Goal: Task Accomplishment & Management: Manage account settings

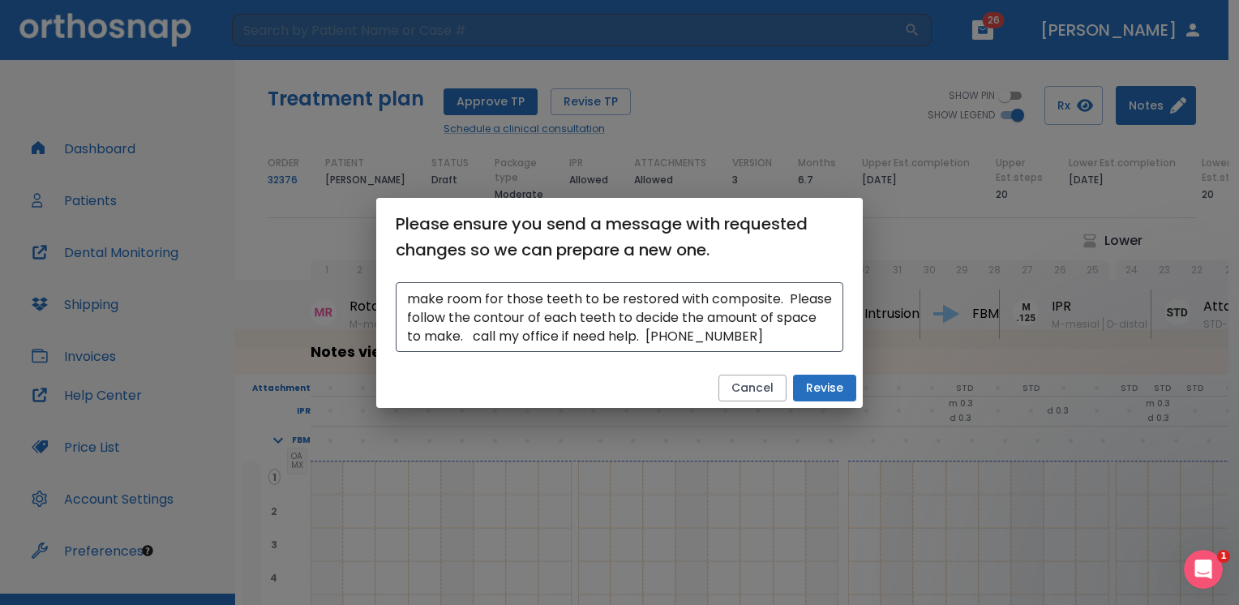
scroll to position [2, 0]
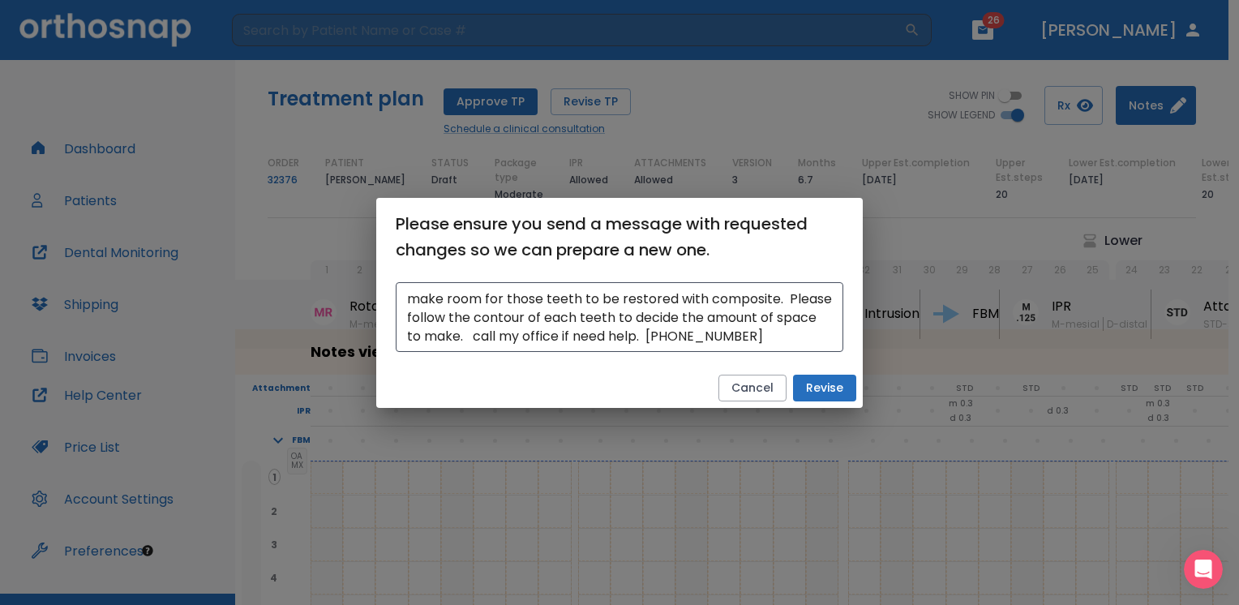
click at [823, 389] on button "Revise" at bounding box center [824, 388] width 63 height 27
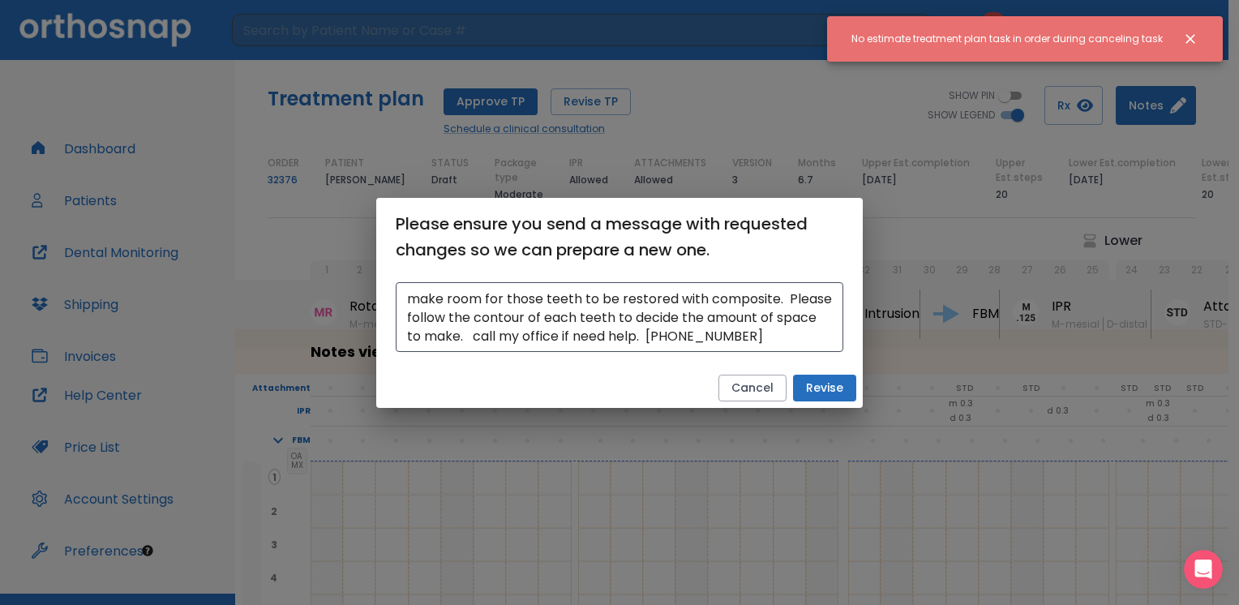
drag, startPoint x: 1183, startPoint y: 34, endPoint x: 890, endPoint y: 211, distance: 342.0
click at [1182, 37] on icon "Close notification" at bounding box center [1190, 39] width 16 height 16
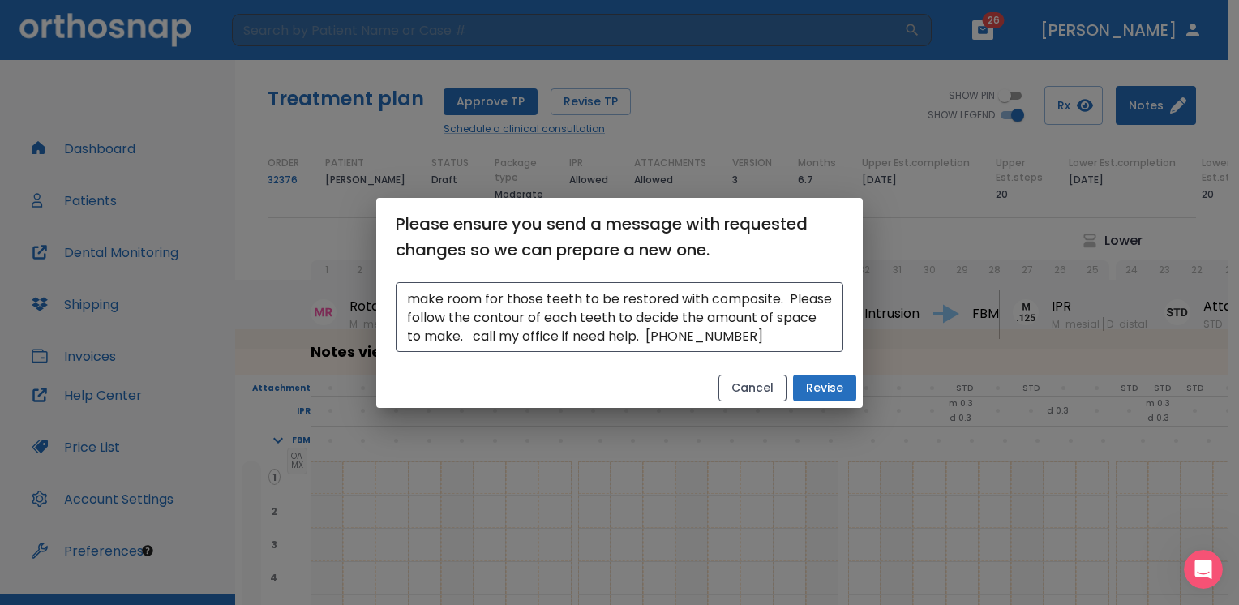
drag, startPoint x: 744, startPoint y: 389, endPoint x: 762, endPoint y: 392, distance: 18.1
click at [744, 389] on button "Cancel" at bounding box center [752, 388] width 68 height 27
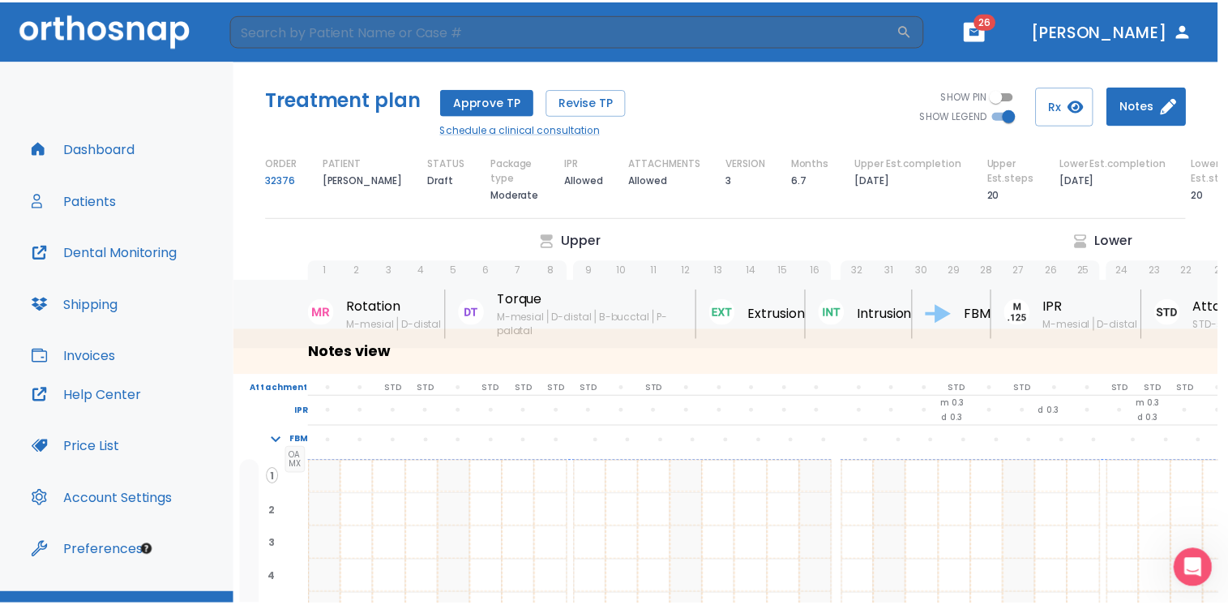
scroll to position [0, 0]
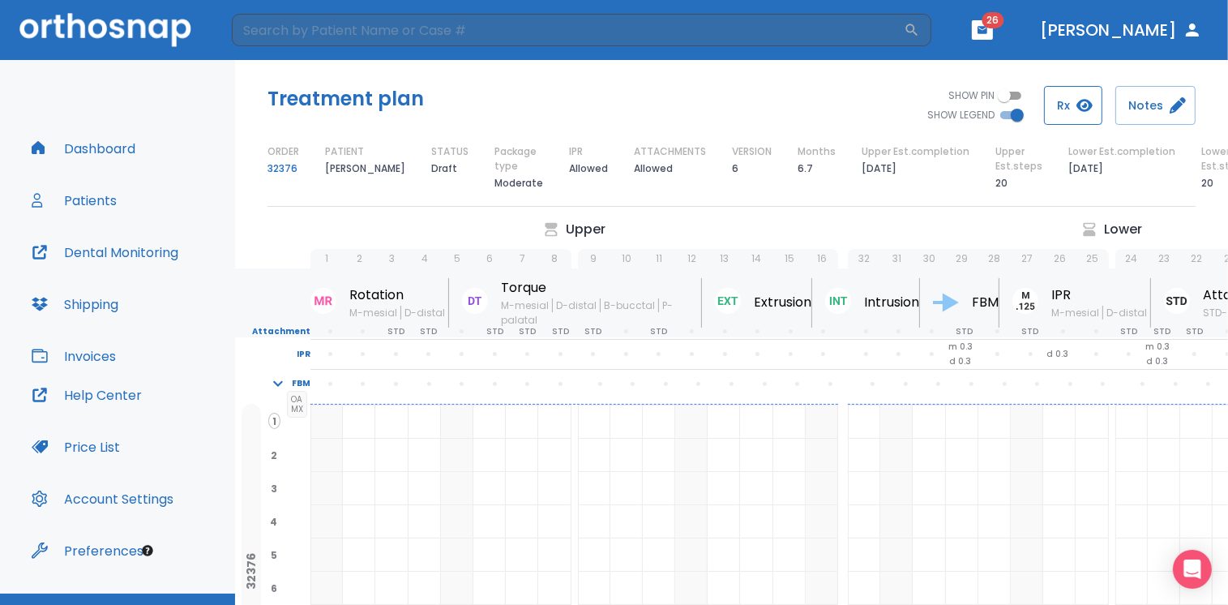
click at [1068, 105] on button "Rx" at bounding box center [1073, 105] width 58 height 39
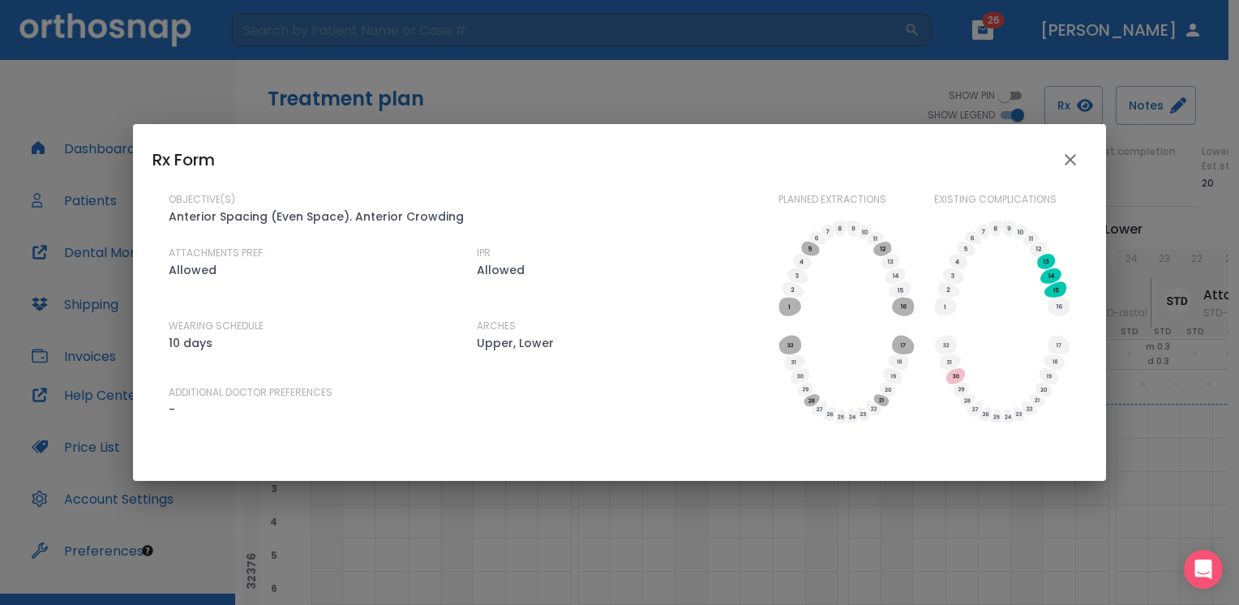
click at [1070, 162] on icon "close" at bounding box center [1070, 159] width 19 height 19
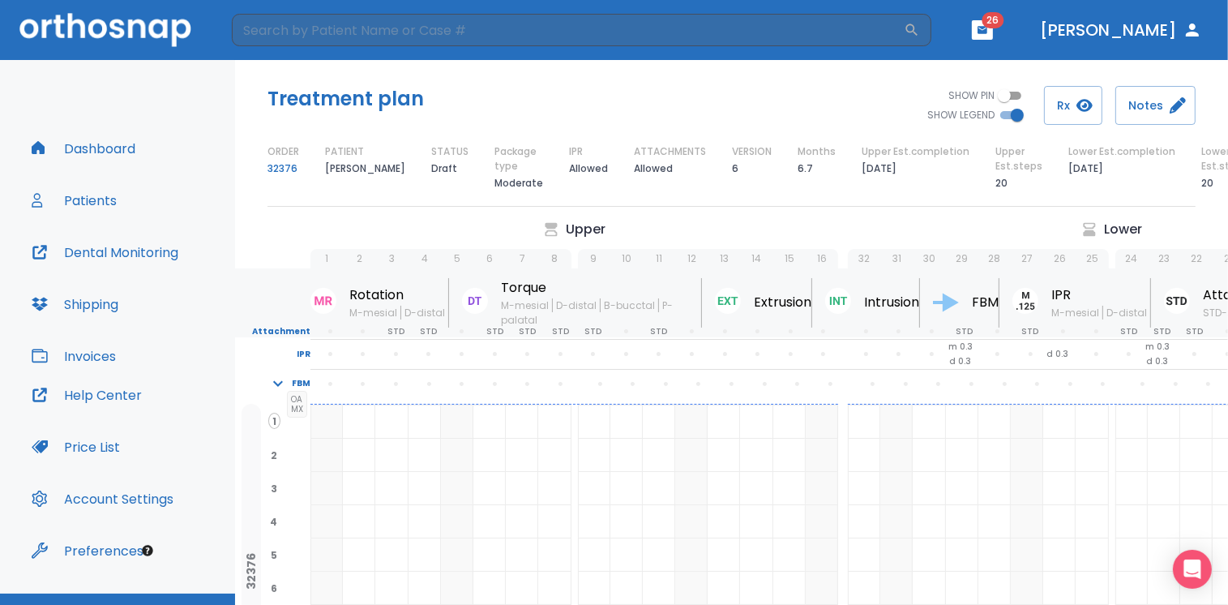
click at [582, 234] on div "1 2 3 4 5 6 7 8 9 10 11 12 13 14 15 16" at bounding box center [566, 251] width 544 height 36
click at [1087, 106] on icon "button" at bounding box center [1085, 105] width 16 height 13
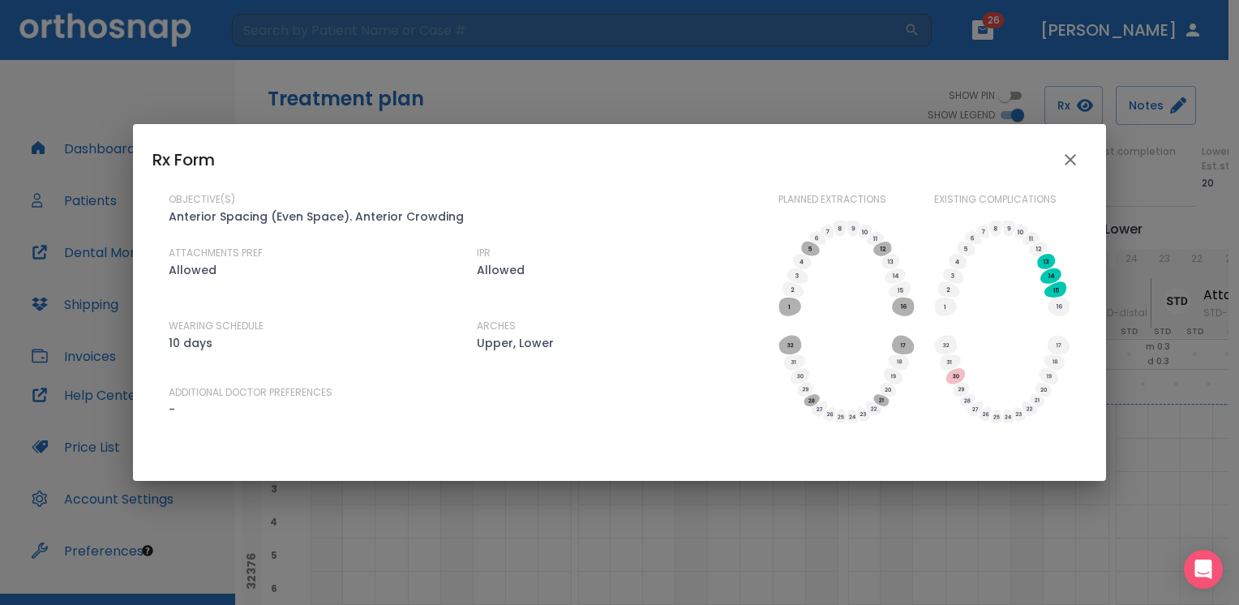
click at [1070, 156] on icon "close" at bounding box center [1070, 159] width 19 height 19
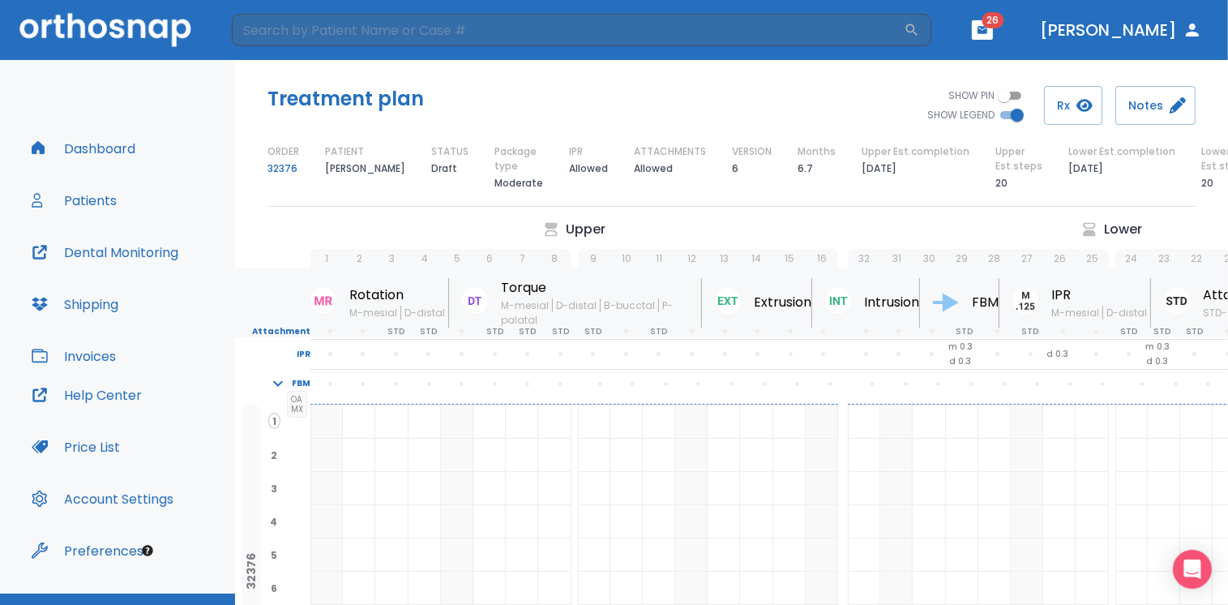
click at [97, 198] on button "Patients" at bounding box center [74, 200] width 105 height 39
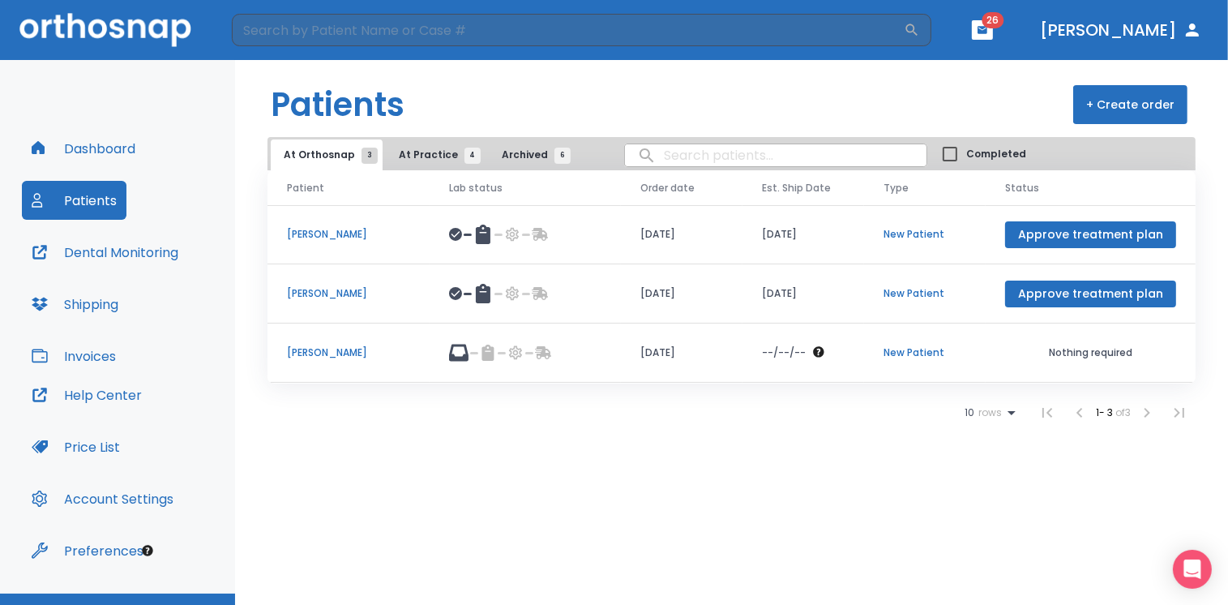
click at [324, 351] on p "[PERSON_NAME]" at bounding box center [348, 352] width 123 height 15
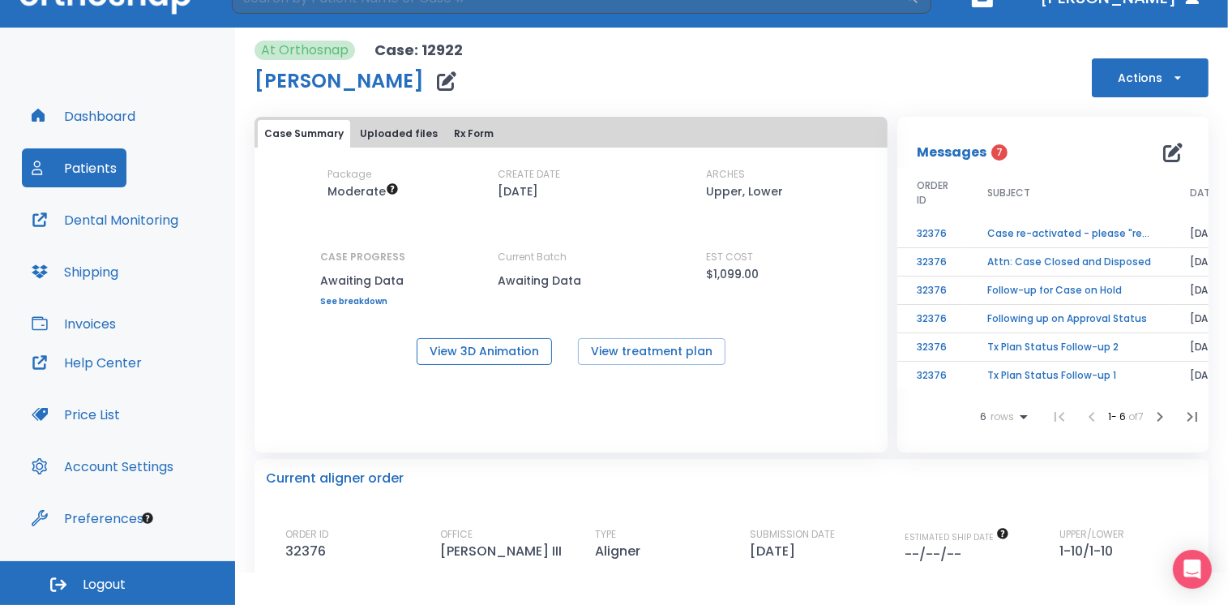
click at [480, 345] on button "View 3D Animation" at bounding box center [484, 351] width 135 height 27
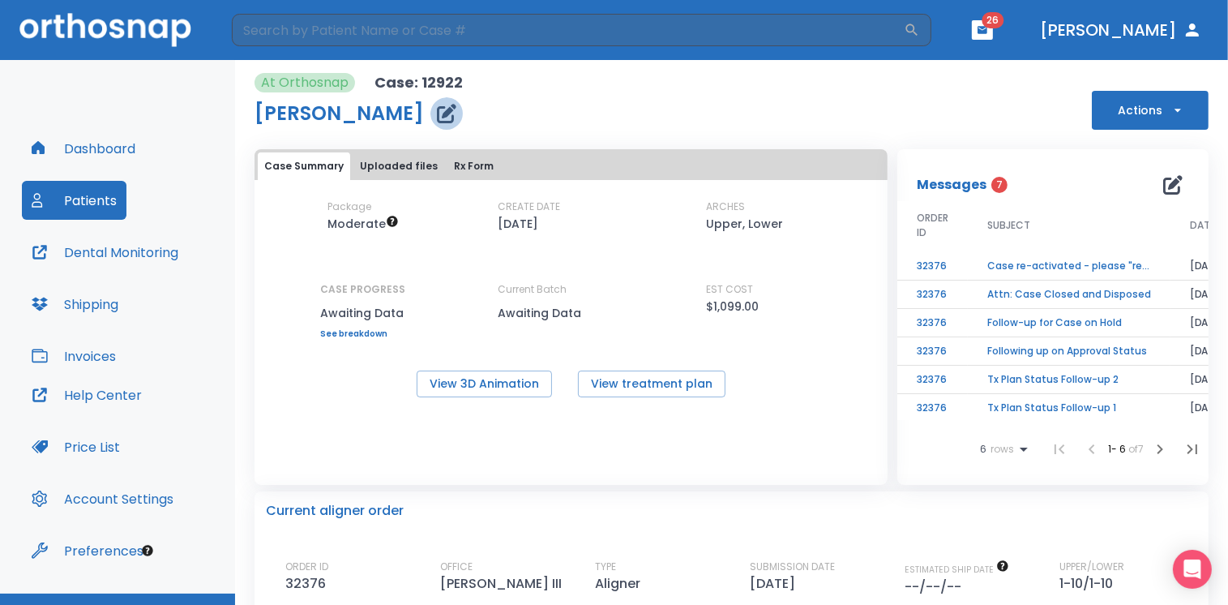
click at [445, 110] on icon "button" at bounding box center [446, 113] width 19 height 19
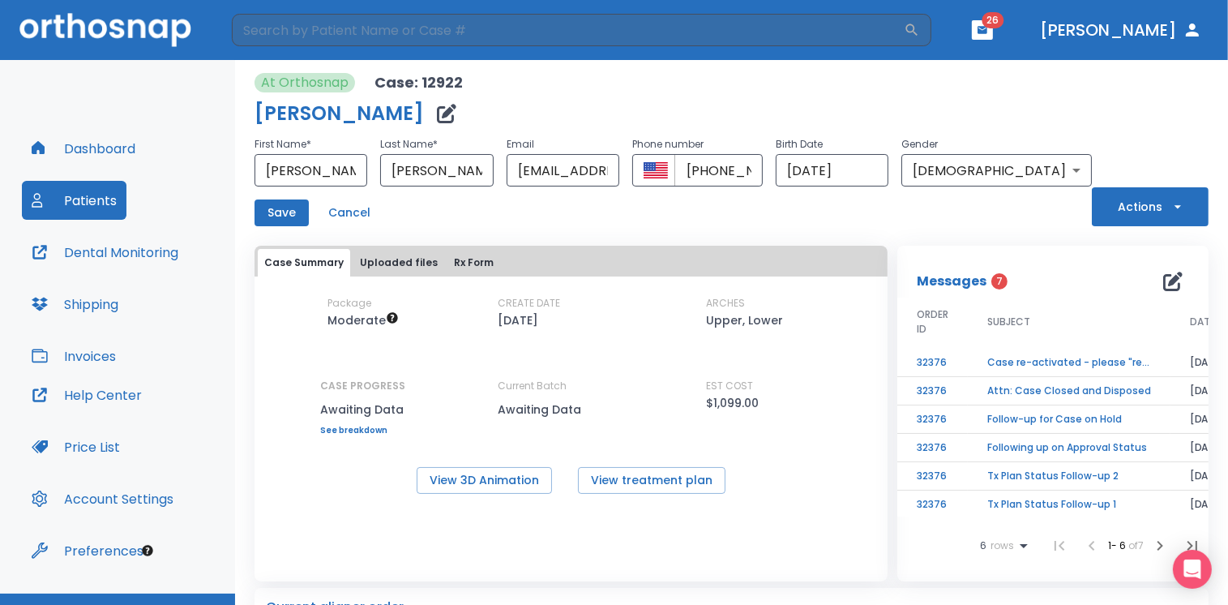
click at [1171, 208] on icon "button" at bounding box center [1178, 207] width 16 height 16
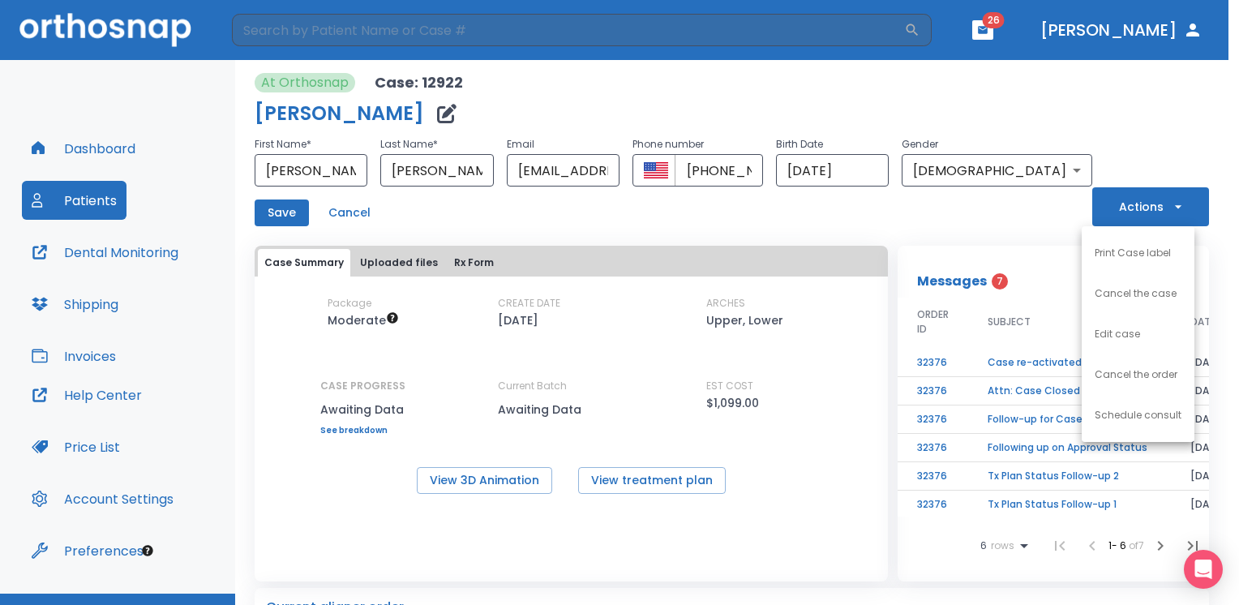
click at [1121, 344] on li "Edit case" at bounding box center [1138, 334] width 113 height 41
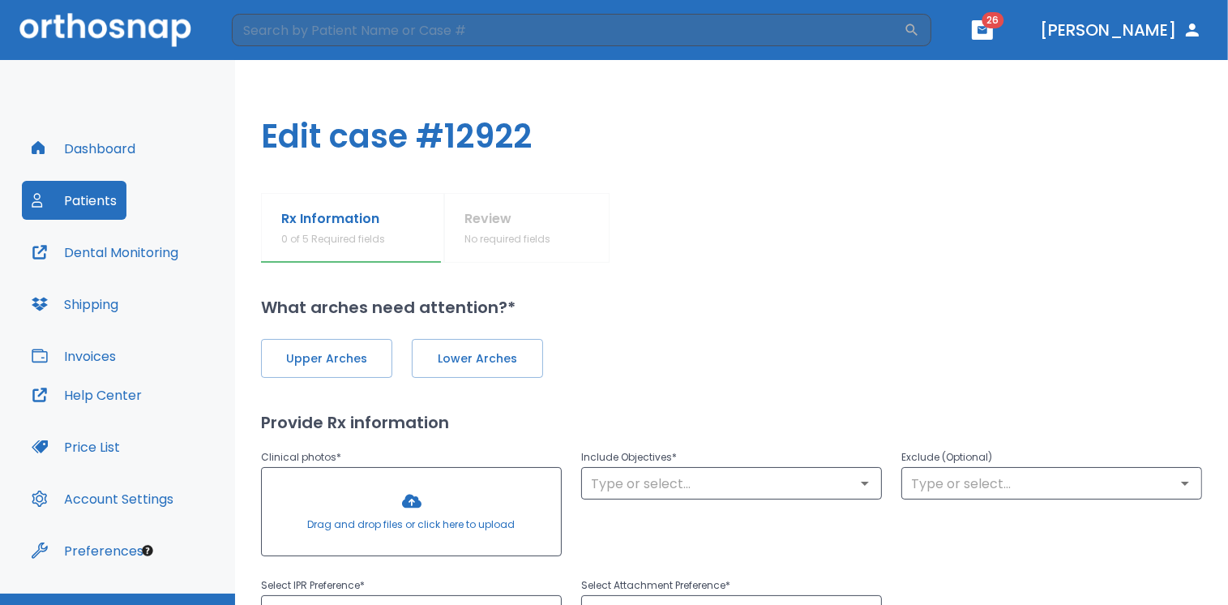
type input "1"
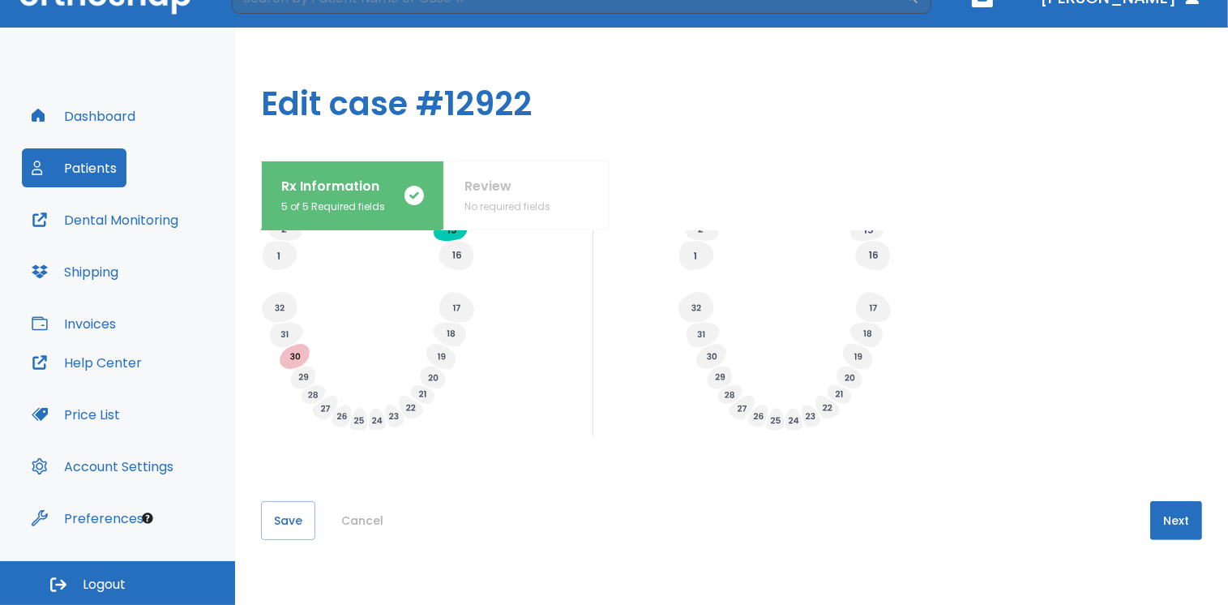
scroll to position [162, 0]
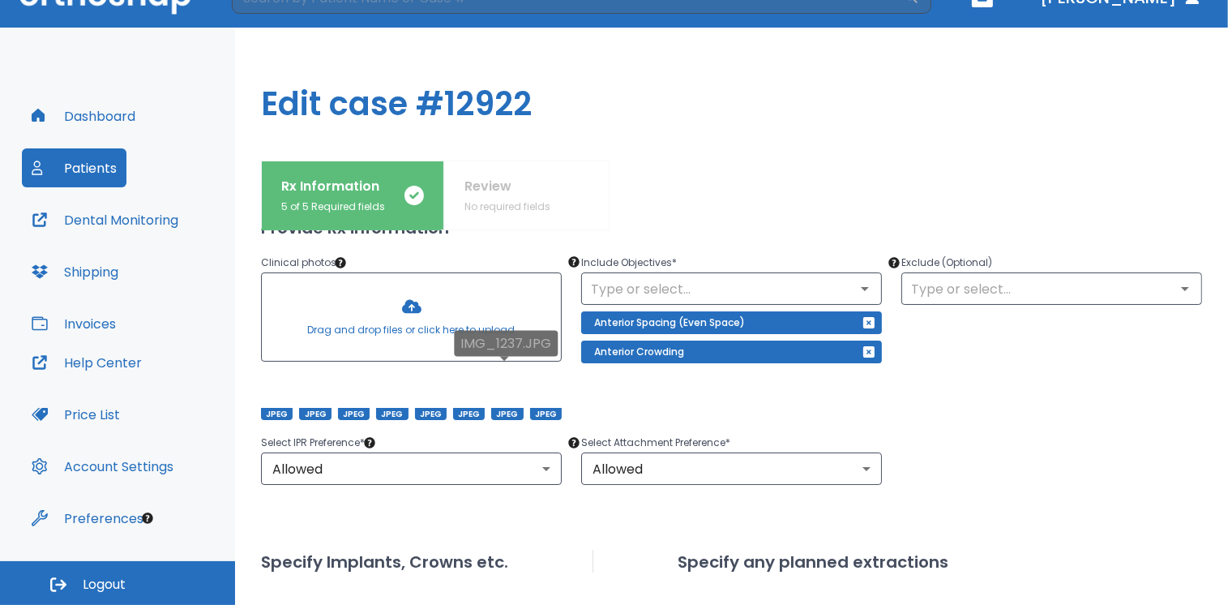
click at [516, 399] on div at bounding box center [507, 394] width 32 height 52
click at [547, 391] on div at bounding box center [546, 394] width 32 height 52
click at [427, 392] on div at bounding box center [431, 394] width 32 height 52
click at [388, 387] on div at bounding box center [392, 394] width 32 height 52
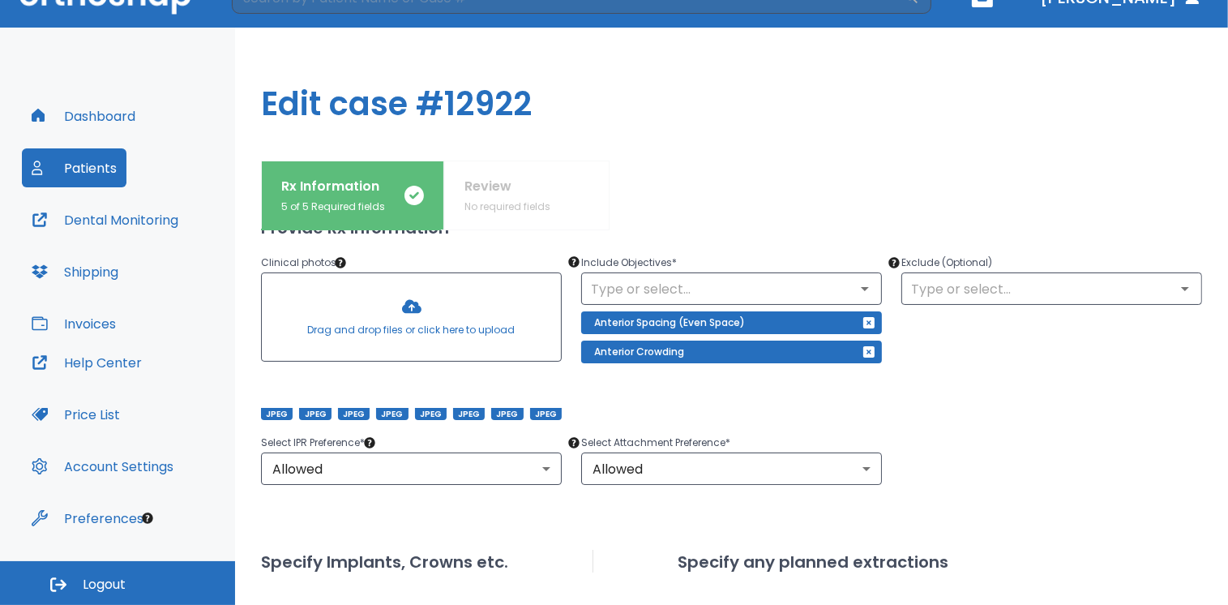
click at [856, 245] on div "Include Objectives * ​ Anterior Spacing (Even Space) Anterior Crowding" at bounding box center [722, 327] width 320 height 186
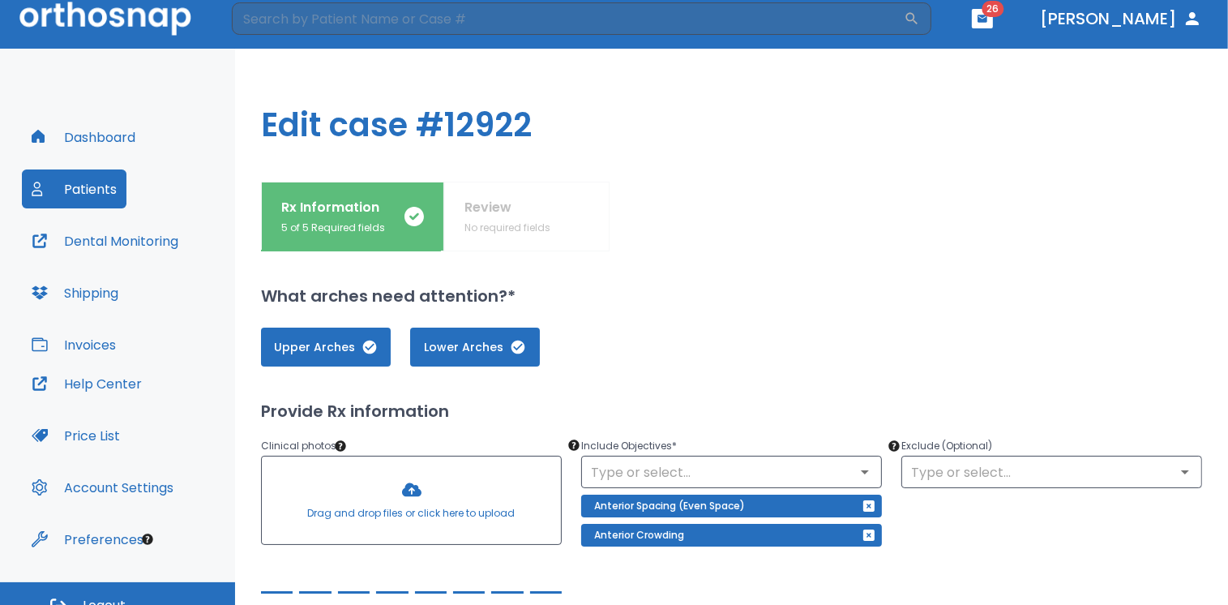
scroll to position [0, 0]
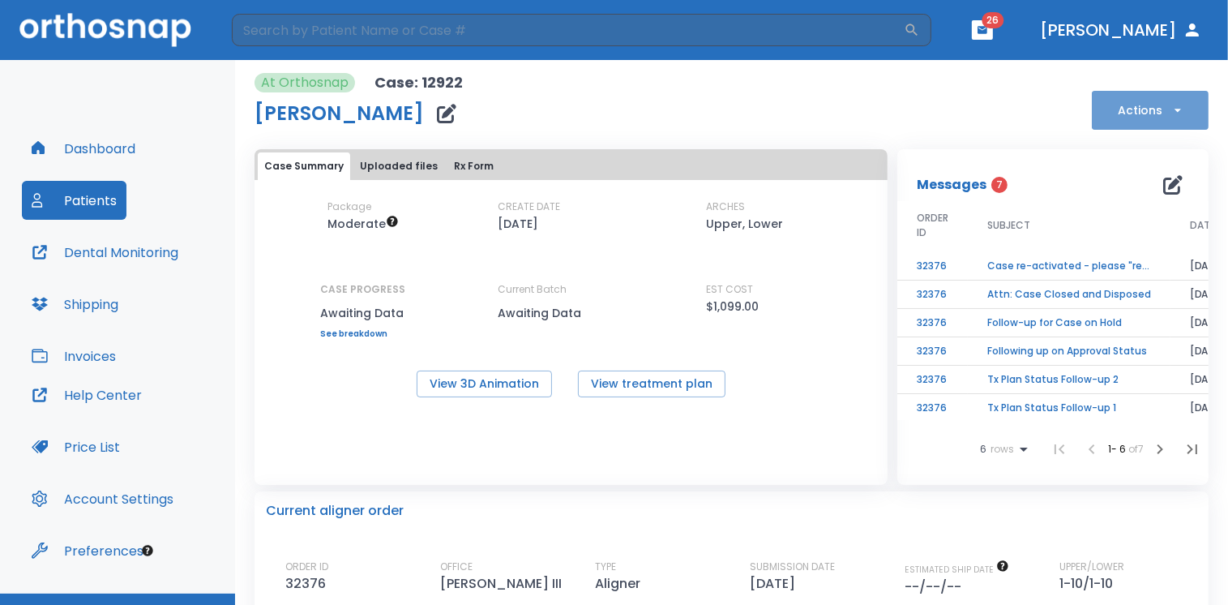
click at [1173, 117] on icon "button" at bounding box center [1178, 110] width 16 height 16
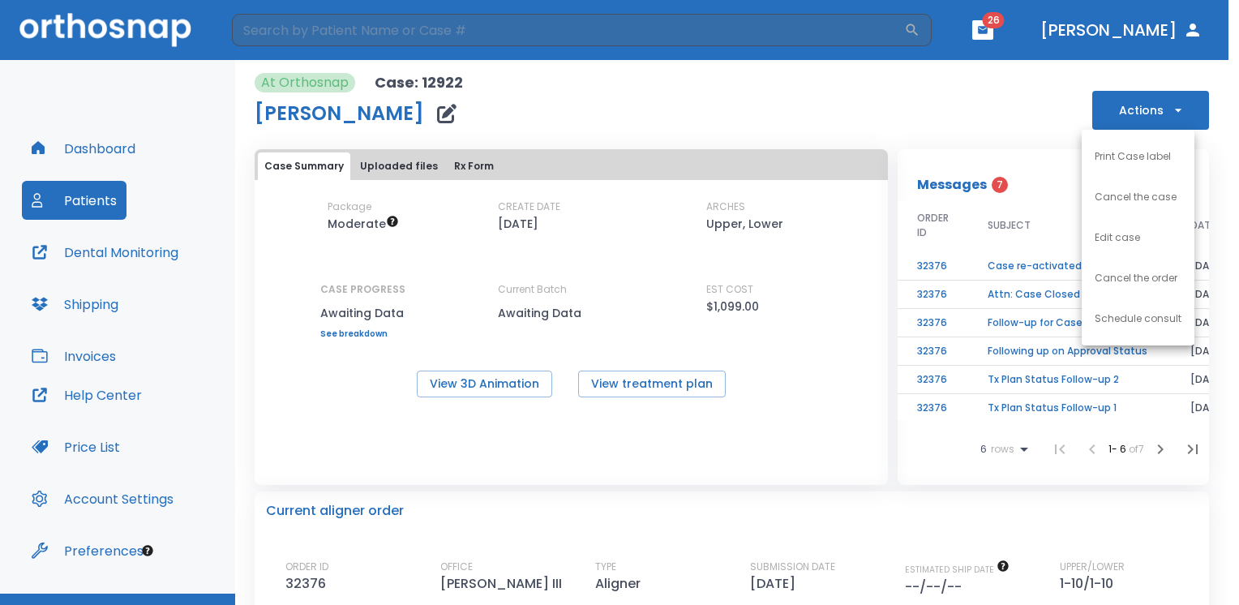
click at [444, 114] on div at bounding box center [619, 302] width 1239 height 605
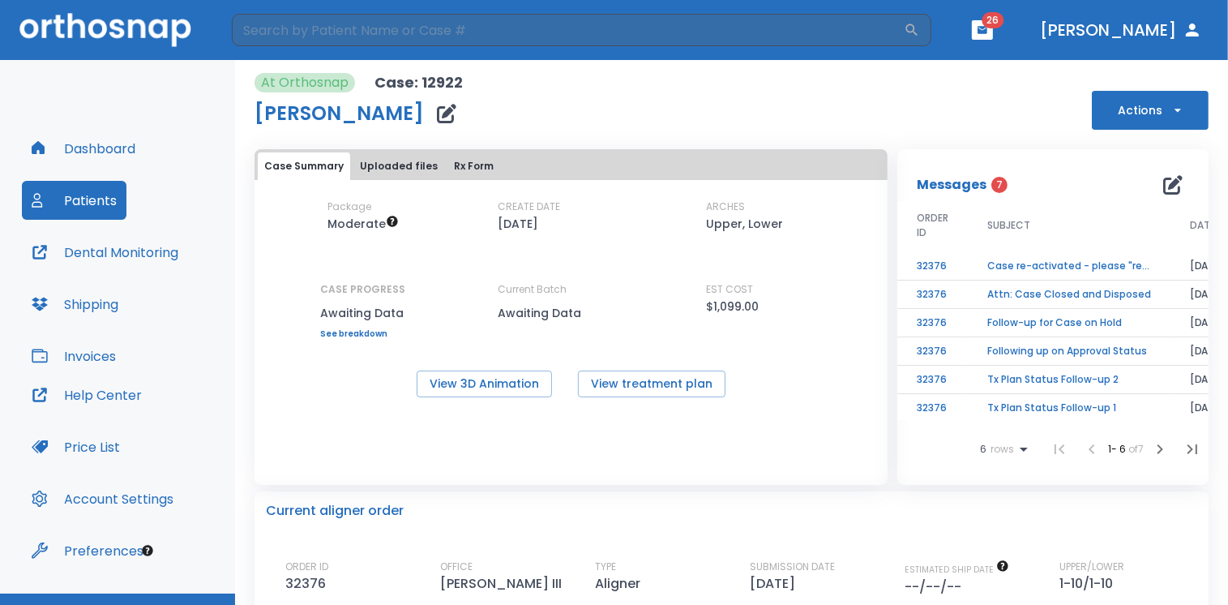
click at [376, 114] on h1 "[PERSON_NAME]" at bounding box center [339, 113] width 169 height 19
drag, startPoint x: 376, startPoint y: 114, endPoint x: 449, endPoint y: 115, distance: 73.0
click at [448, 114] on icon "button" at bounding box center [446, 113] width 19 height 19
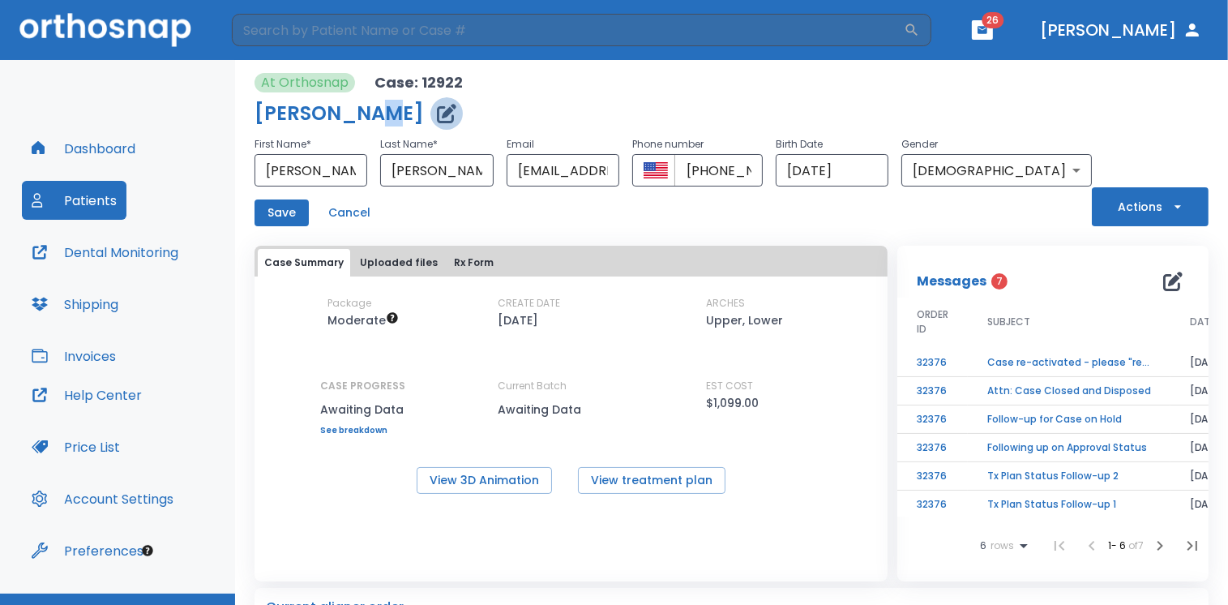
click at [445, 117] on icon "button" at bounding box center [446, 113] width 19 height 19
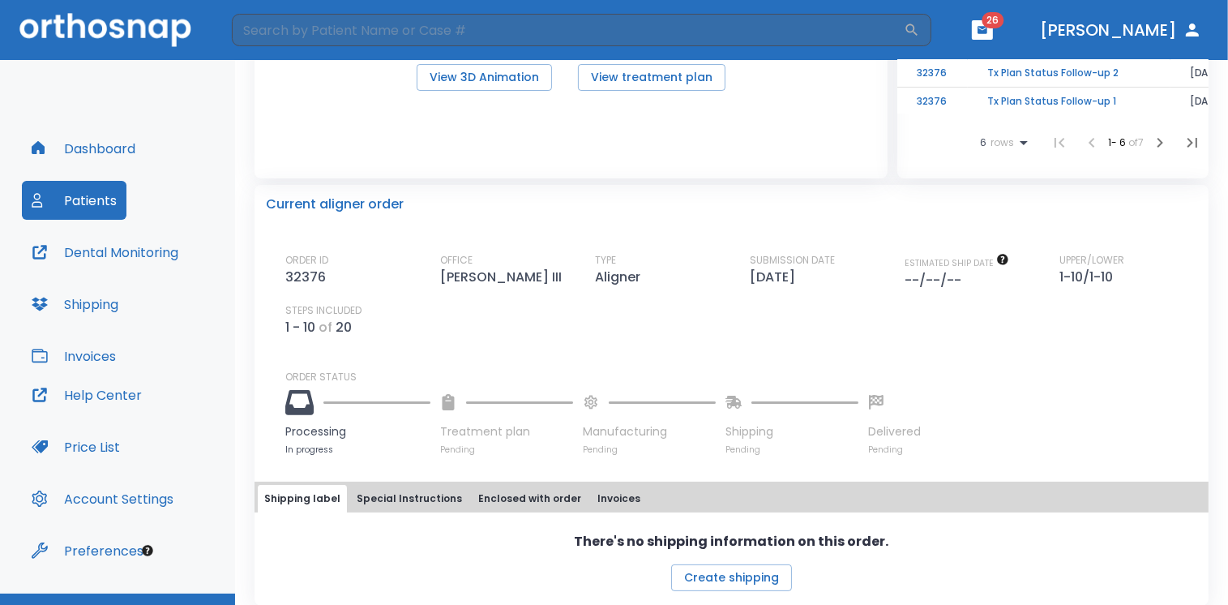
scroll to position [319, 0]
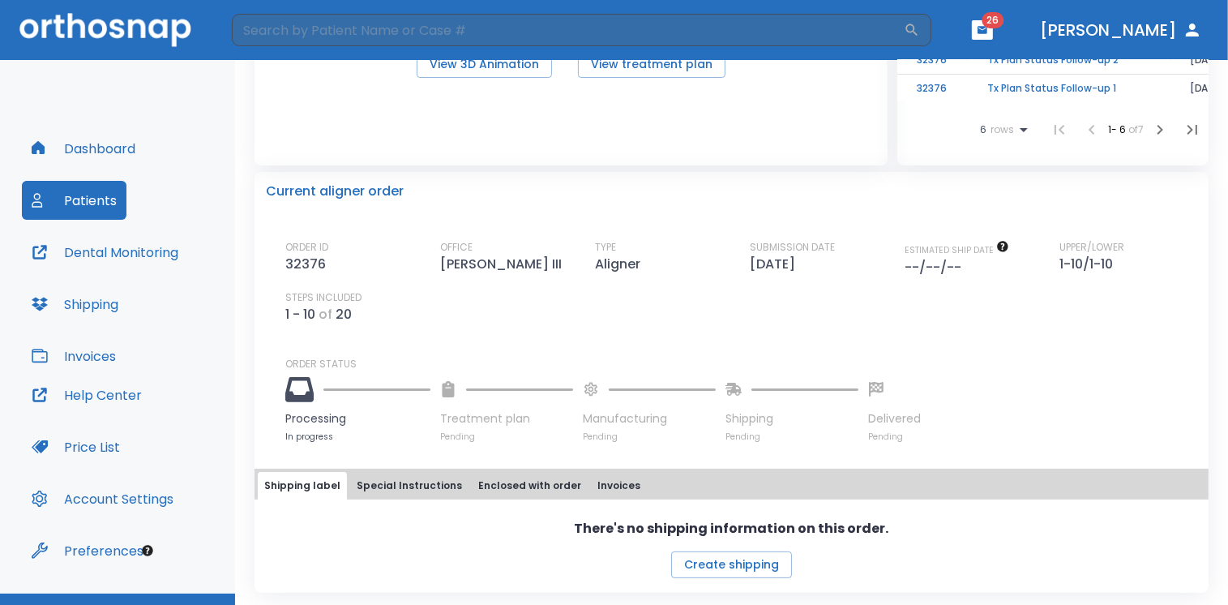
click at [440, 487] on button "Special Instructions" at bounding box center [409, 486] width 118 height 28
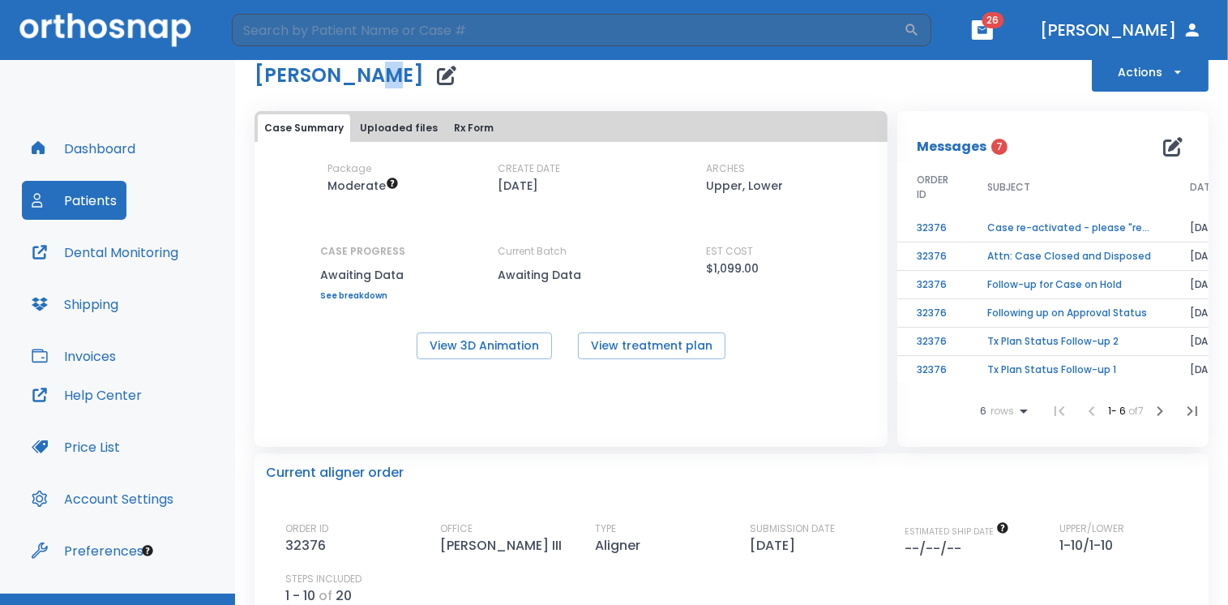
scroll to position [0, 0]
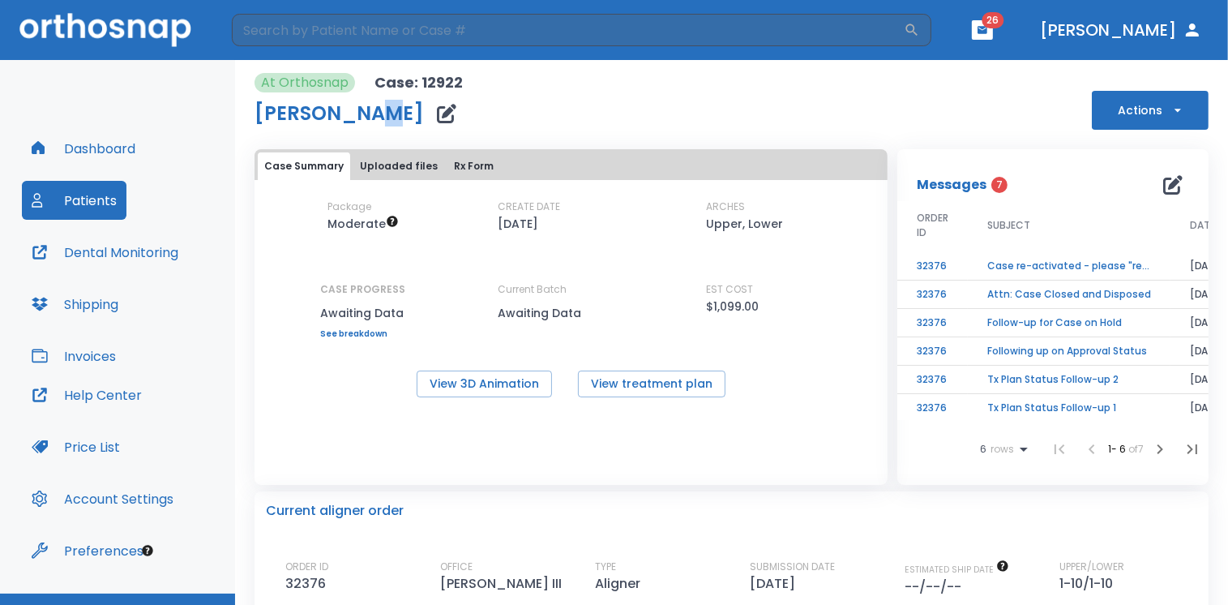
click at [1166, 181] on icon "button" at bounding box center [1173, 184] width 19 height 19
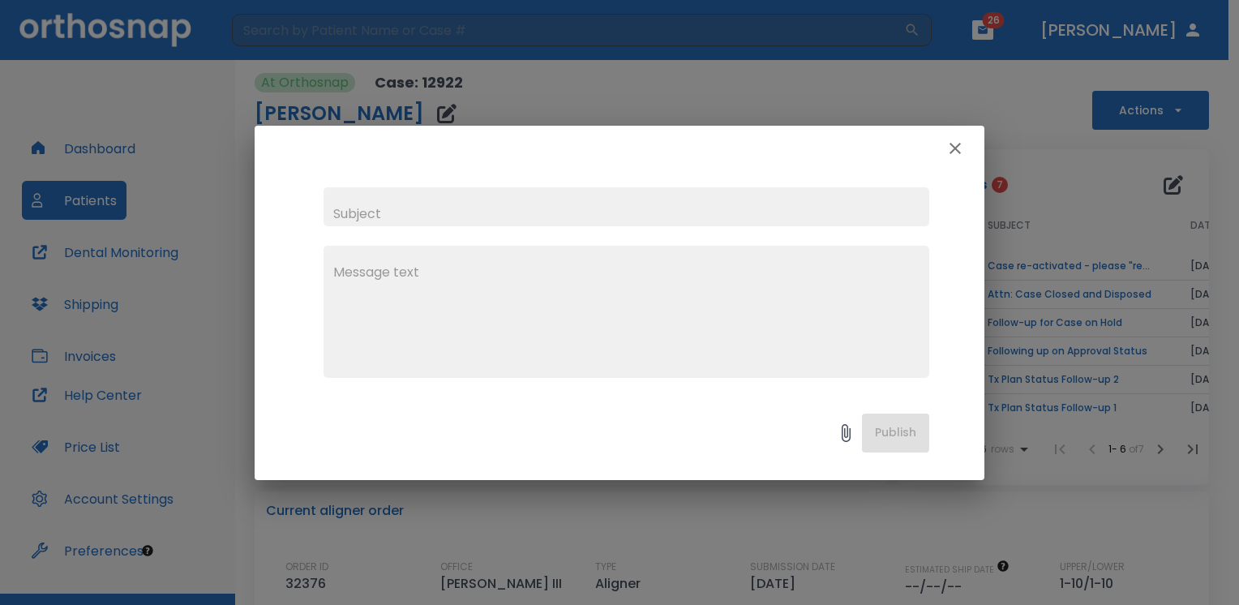
drag, startPoint x: 392, startPoint y: 203, endPoint x: 401, endPoint y: 212, distance: 13.2
click at [395, 206] on input "text" at bounding box center [627, 206] width 606 height 39
type input "Lingual erosion on #7,8,9, and 10."
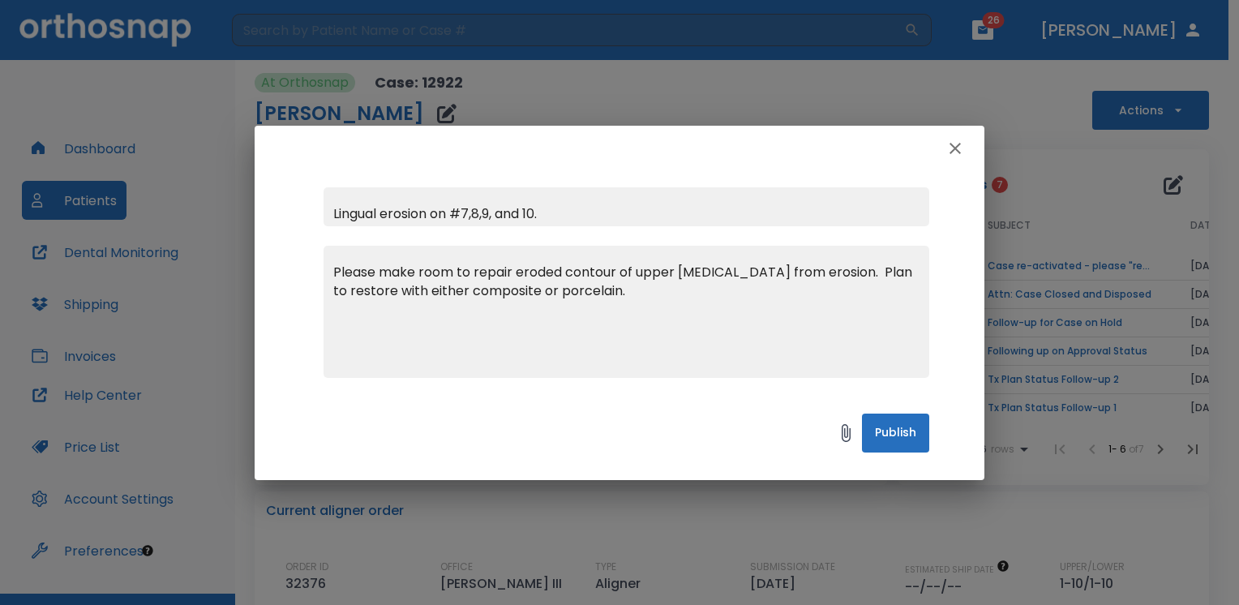
type textarea "Please make room to repair eroded contour of upper [MEDICAL_DATA] from erosion.…"
drag, startPoint x: 884, startPoint y: 436, endPoint x: 887, endPoint y: 456, distance: 19.7
click at [887, 453] on div "Publish" at bounding box center [620, 437] width 730 height 86
click at [904, 433] on button "Publish" at bounding box center [895, 433] width 67 height 39
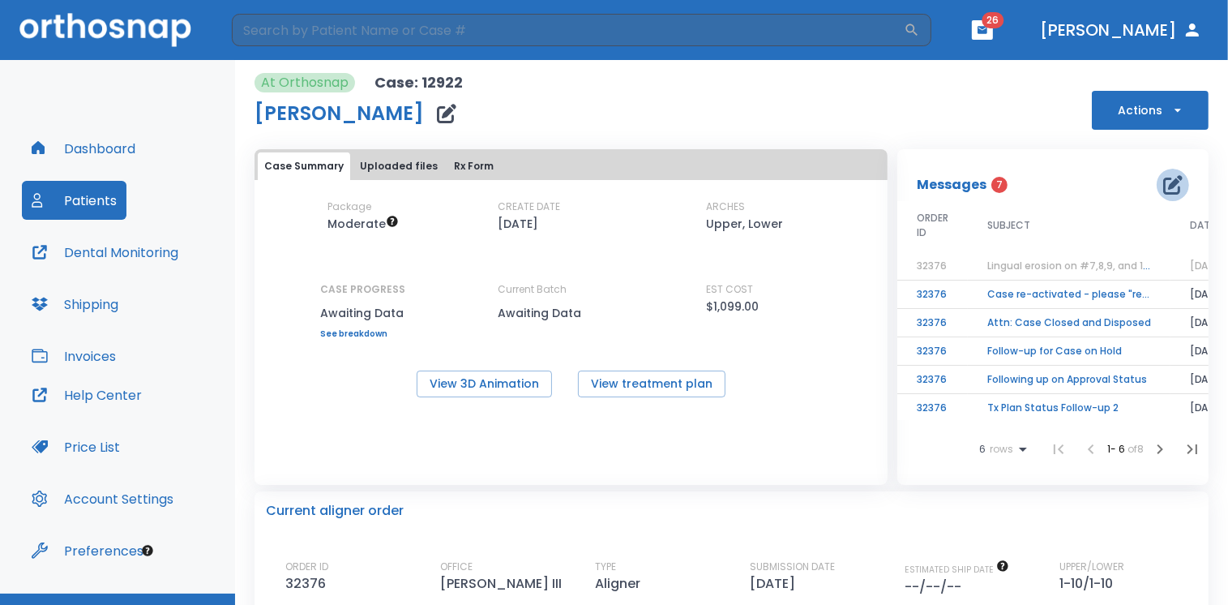
click at [1164, 184] on icon "button" at bounding box center [1173, 184] width 19 height 19
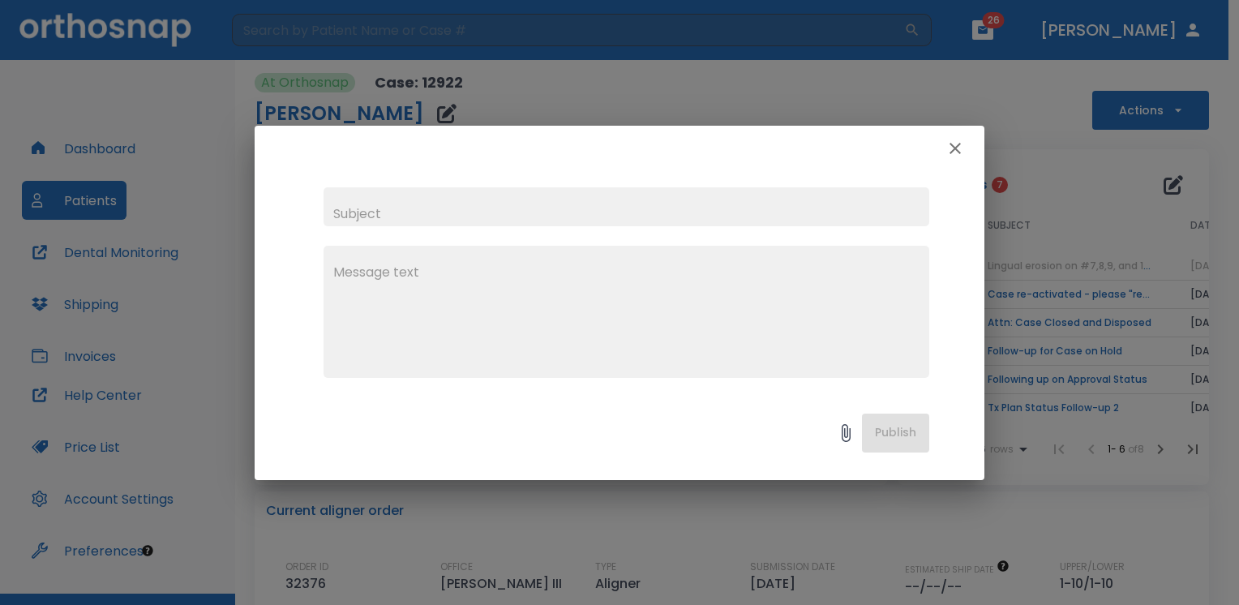
click at [960, 139] on icon "button" at bounding box center [954, 148] width 19 height 19
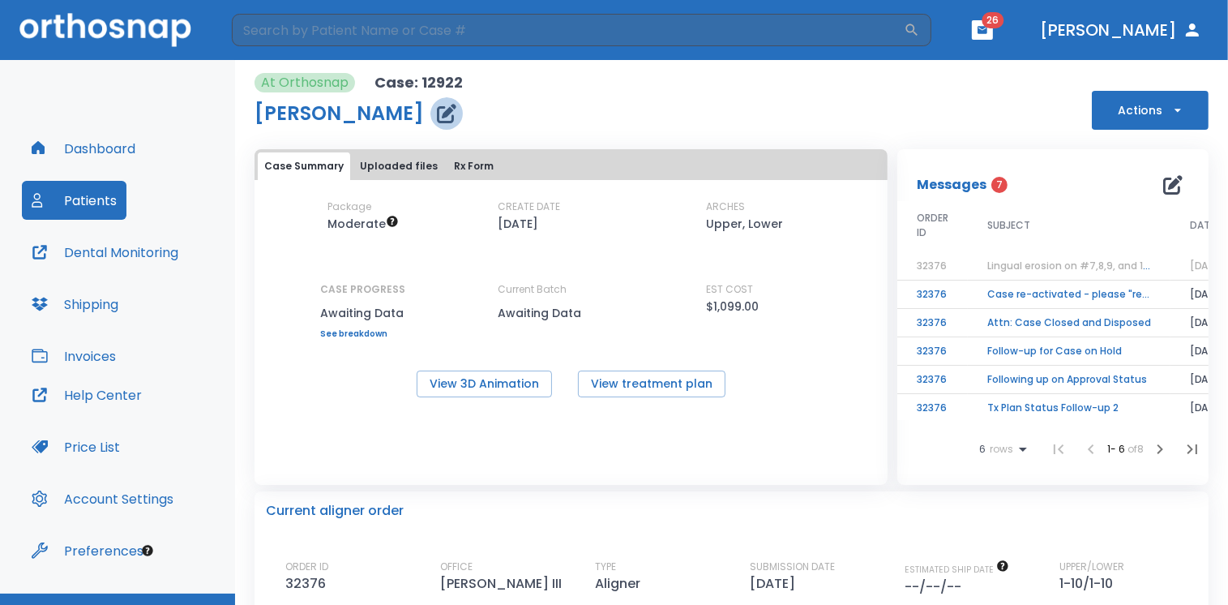
click at [447, 115] on icon "button" at bounding box center [446, 113] width 19 height 19
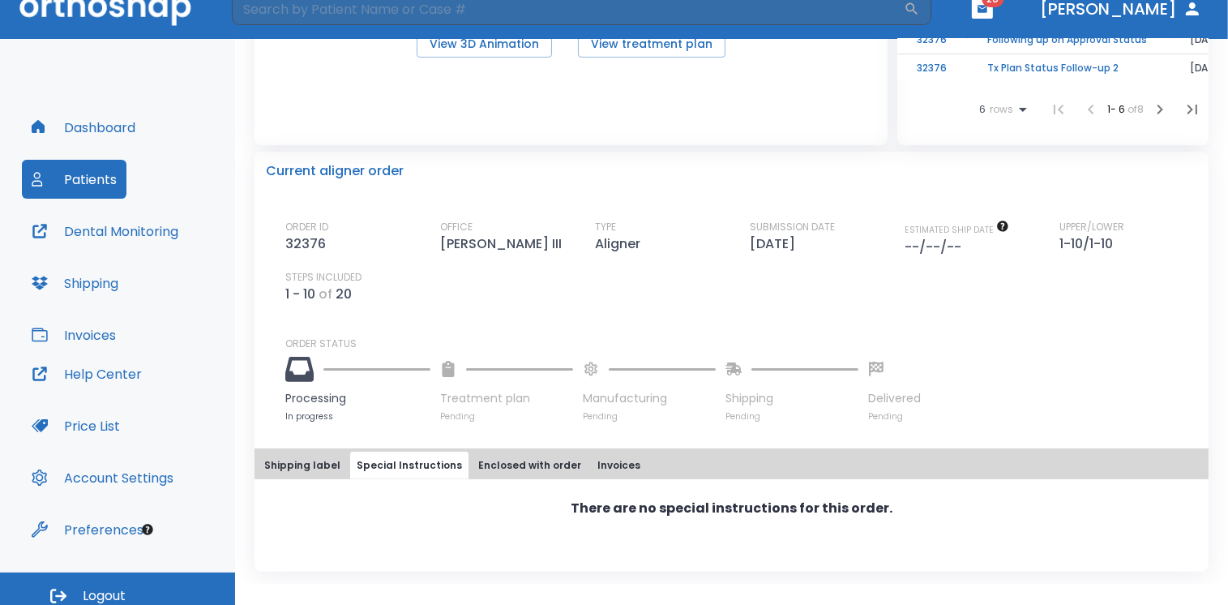
scroll to position [32, 0]
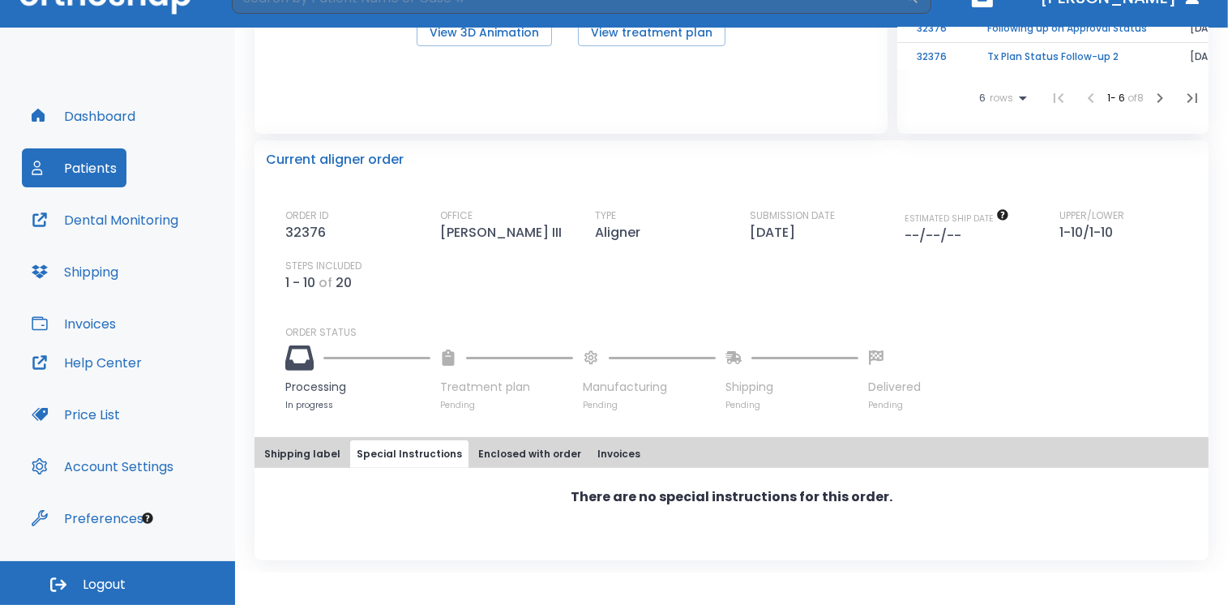
click at [663, 502] on p "There are no special instructions for this order." at bounding box center [732, 496] width 322 height 19
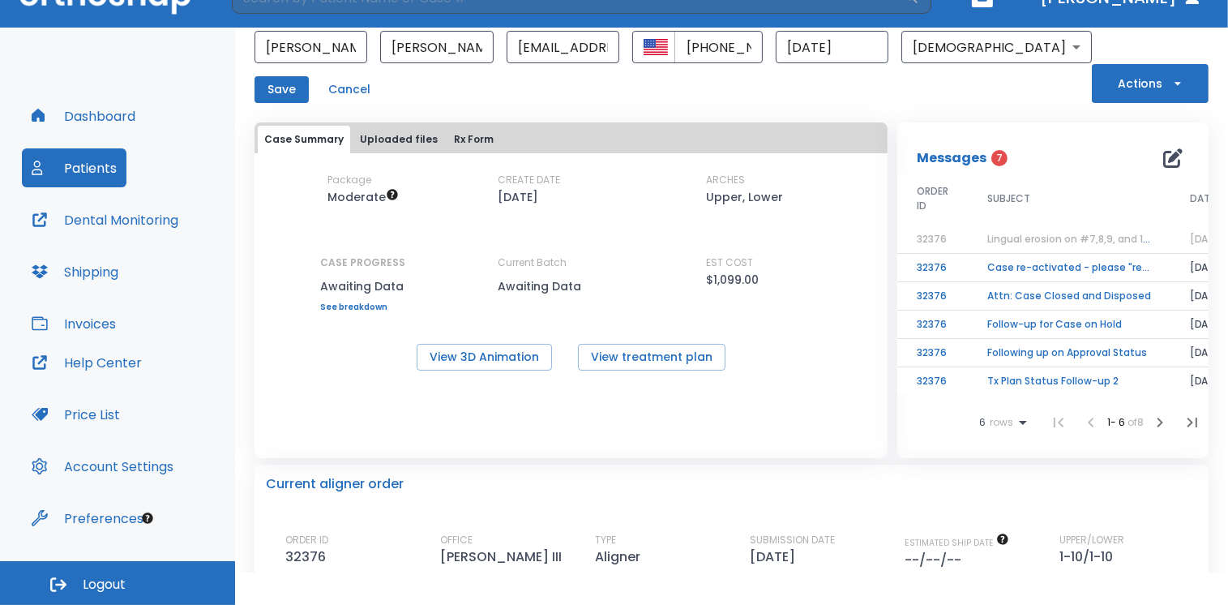
scroll to position [0, 0]
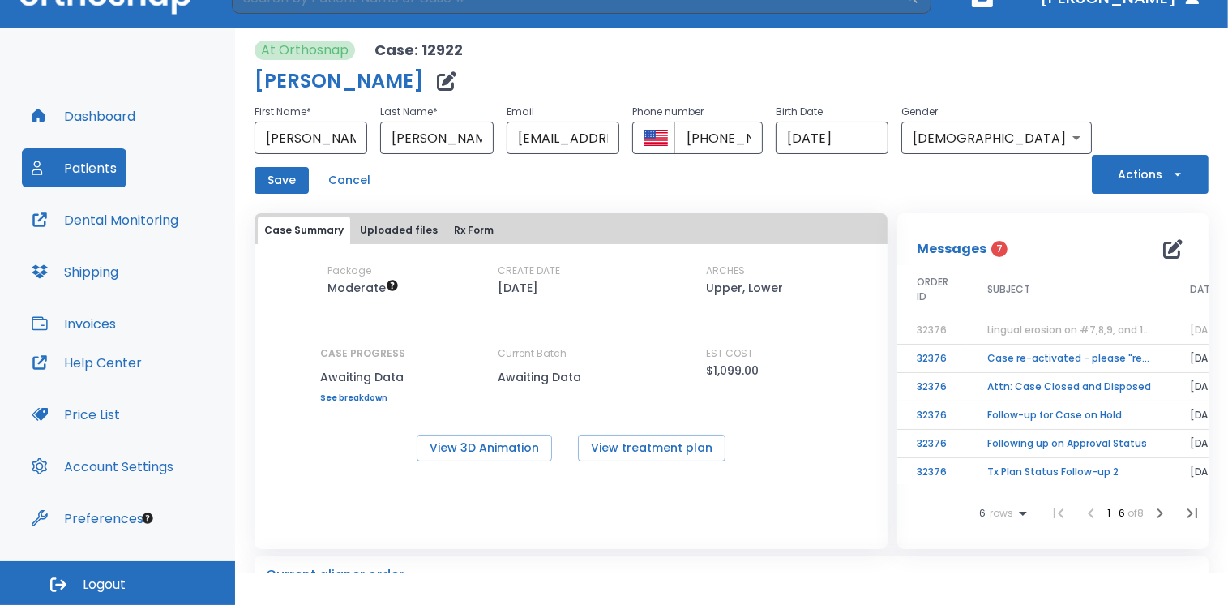
click at [452, 84] on icon "button" at bounding box center [446, 80] width 19 height 19
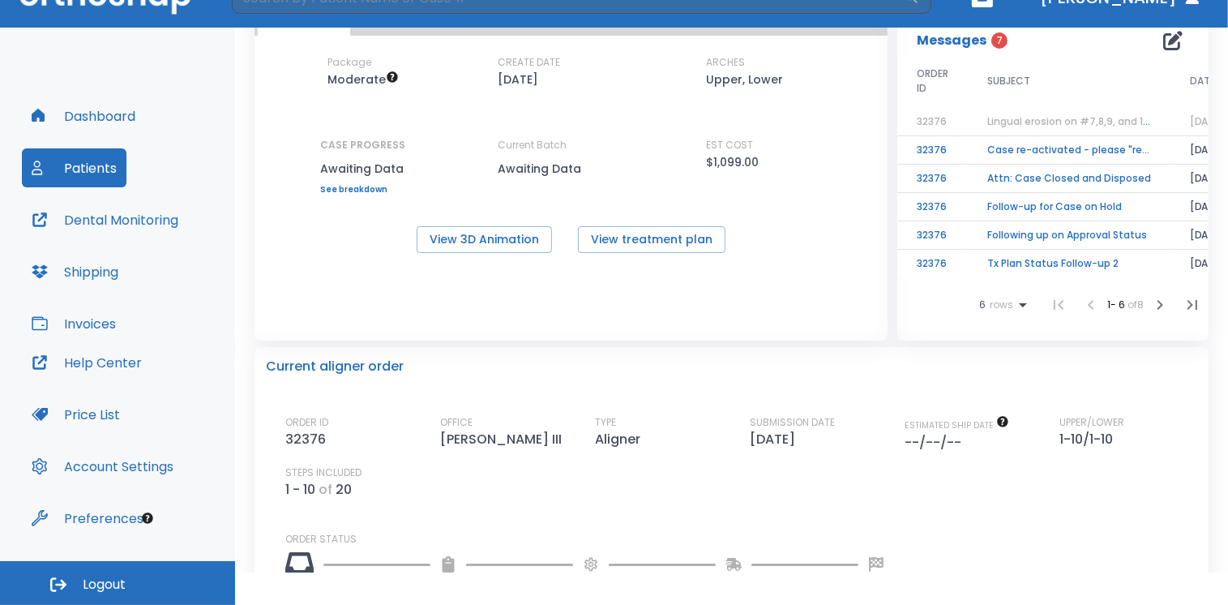
scroll to position [319, 0]
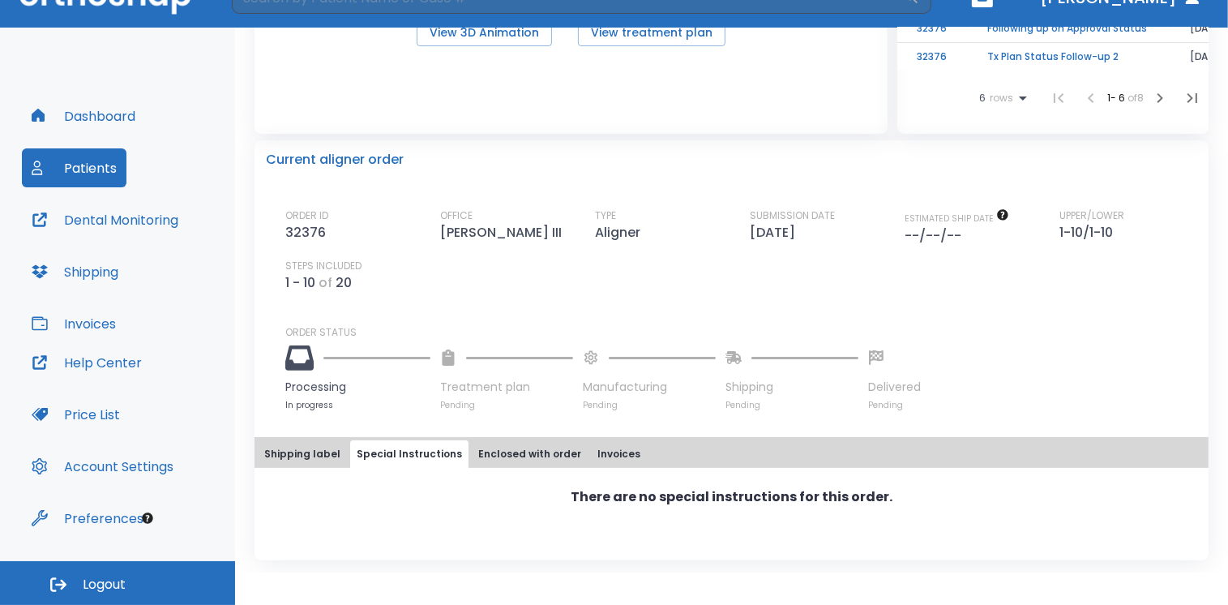
click at [305, 445] on button "Shipping label" at bounding box center [302, 454] width 89 height 28
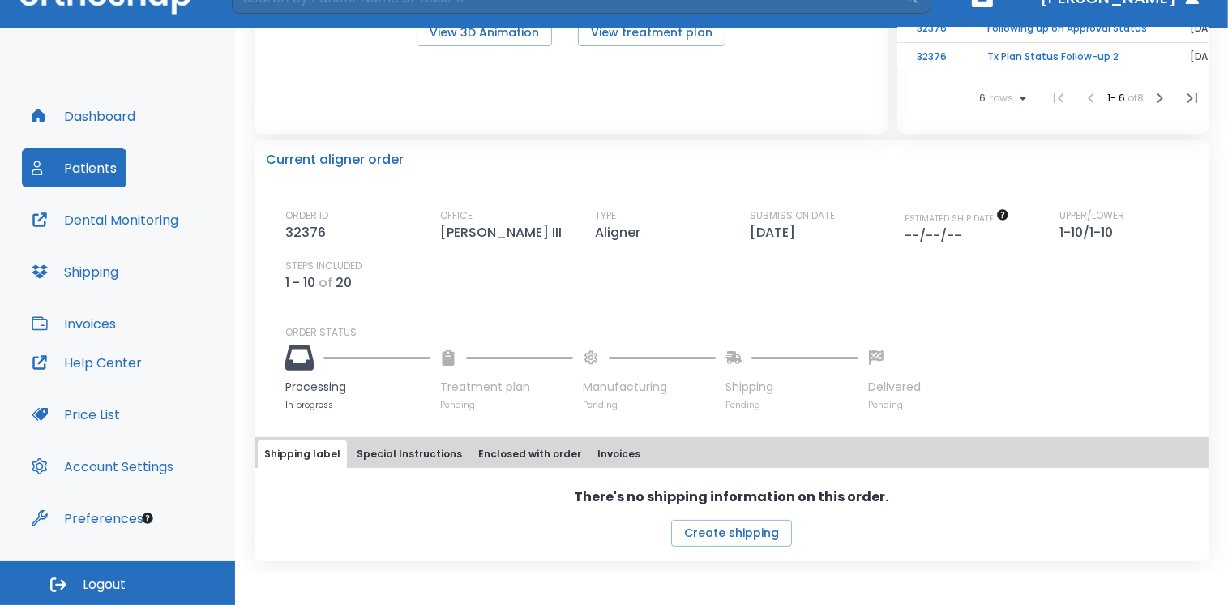
click at [414, 444] on button "Special Instructions" at bounding box center [409, 454] width 118 height 28
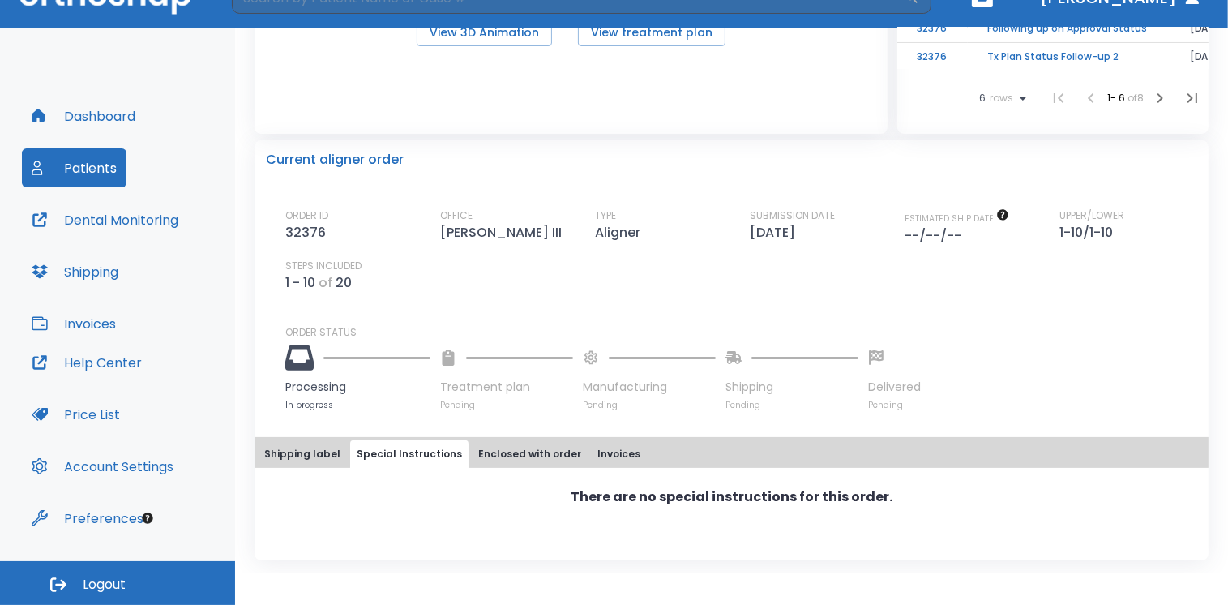
click at [519, 457] on button "Enclosed with order" at bounding box center [530, 454] width 116 height 28
click at [591, 451] on button "Invoices" at bounding box center [619, 454] width 56 height 28
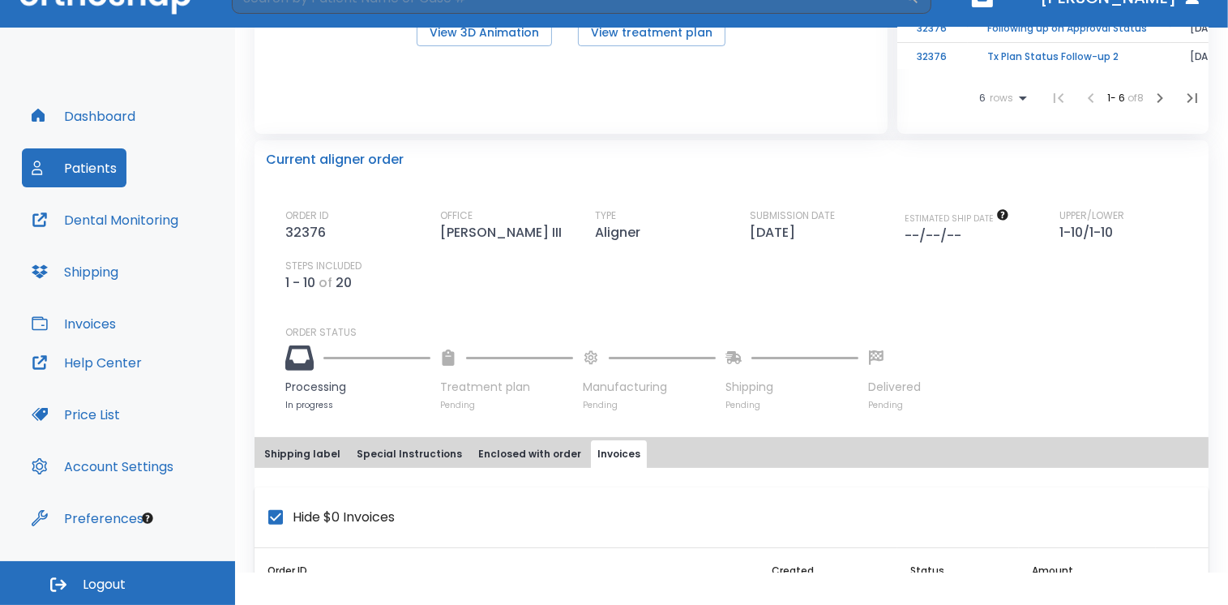
click at [496, 452] on button "Enclosed with order" at bounding box center [530, 454] width 116 height 28
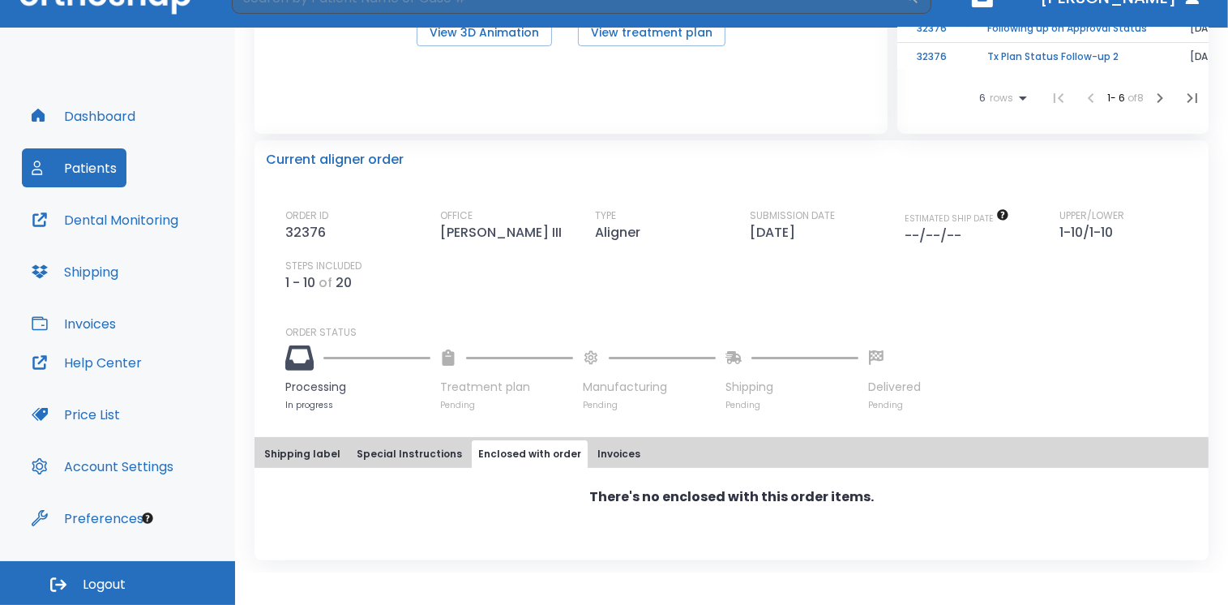
click at [410, 449] on button "Special Instructions" at bounding box center [409, 454] width 118 height 28
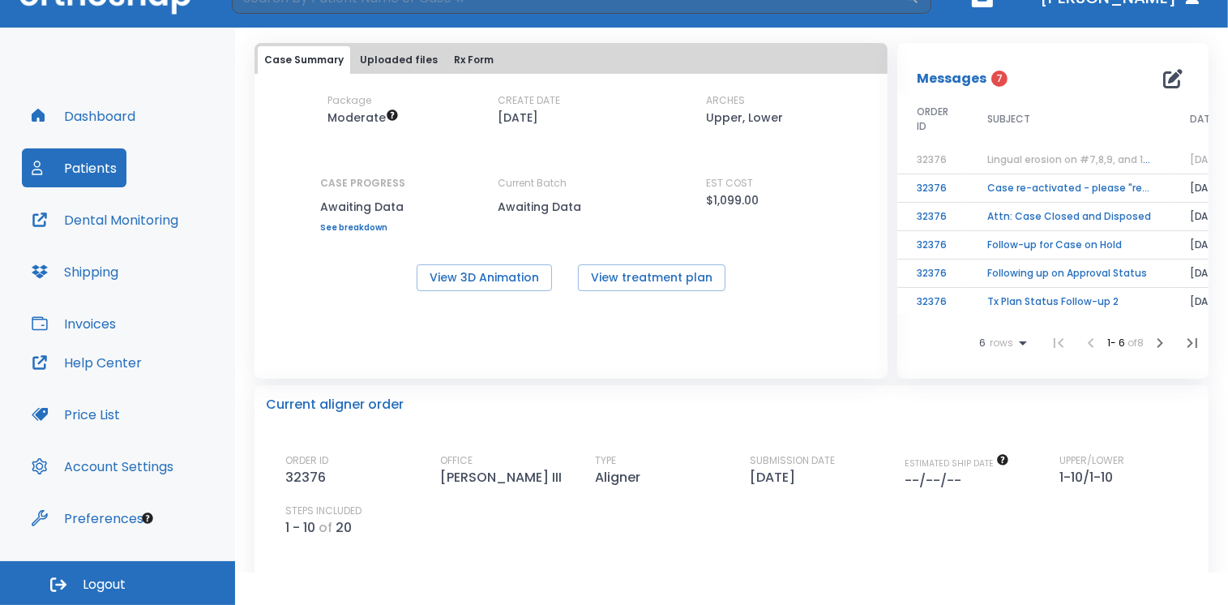
scroll to position [0, 0]
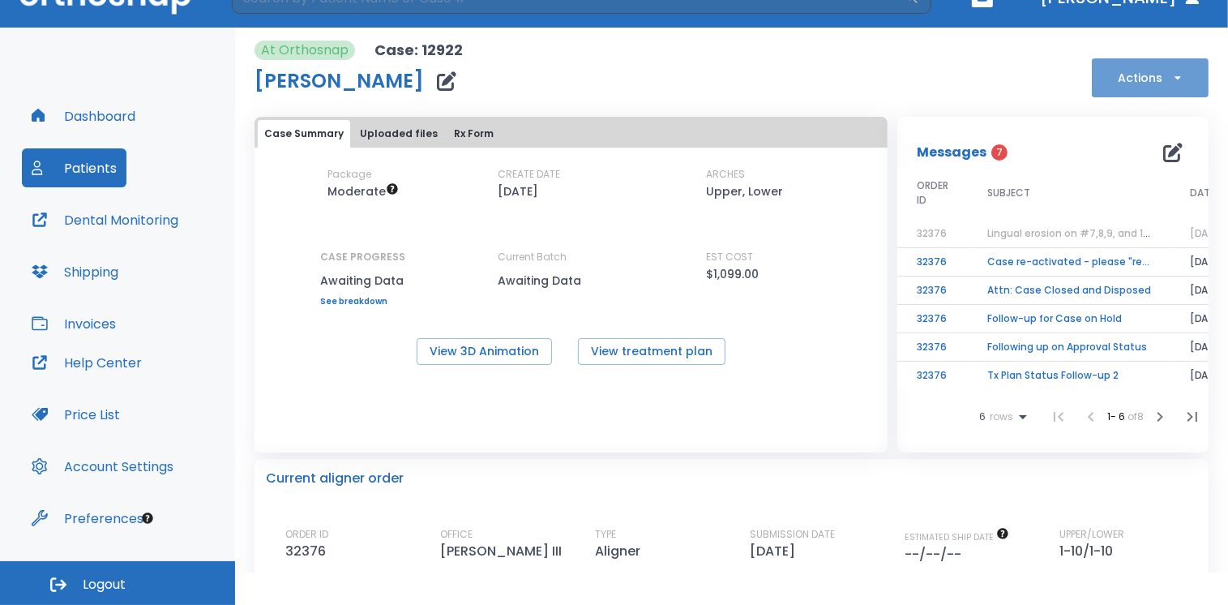
click at [1160, 67] on button "Actions" at bounding box center [1150, 77] width 117 height 39
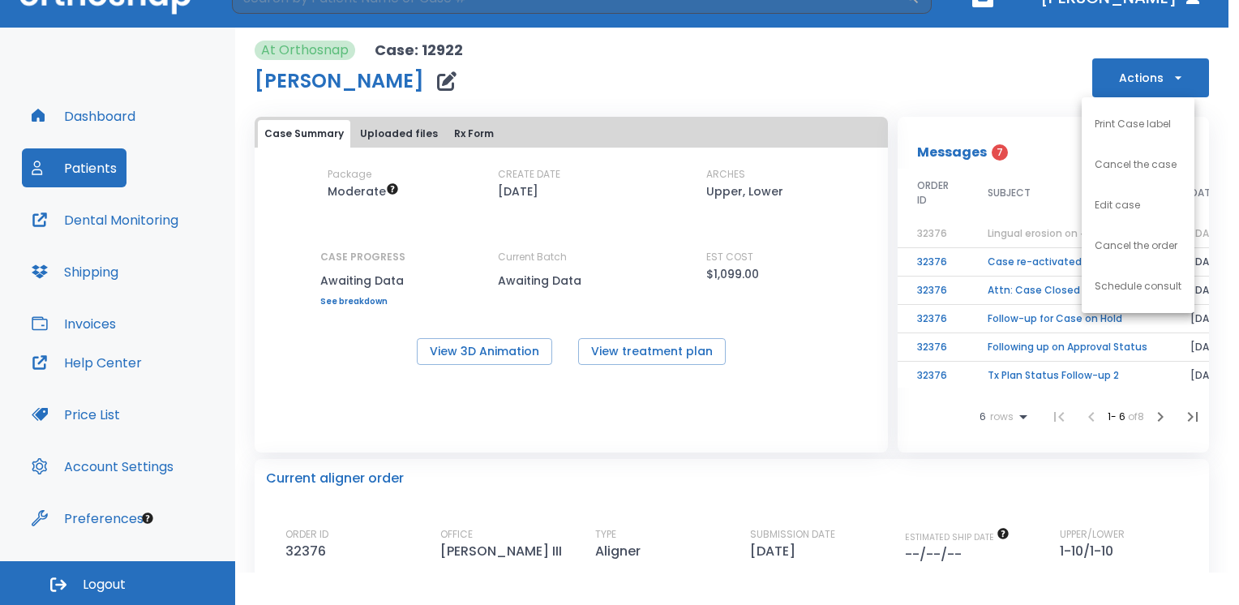
click at [1136, 192] on li "Edit case" at bounding box center [1138, 205] width 113 height 41
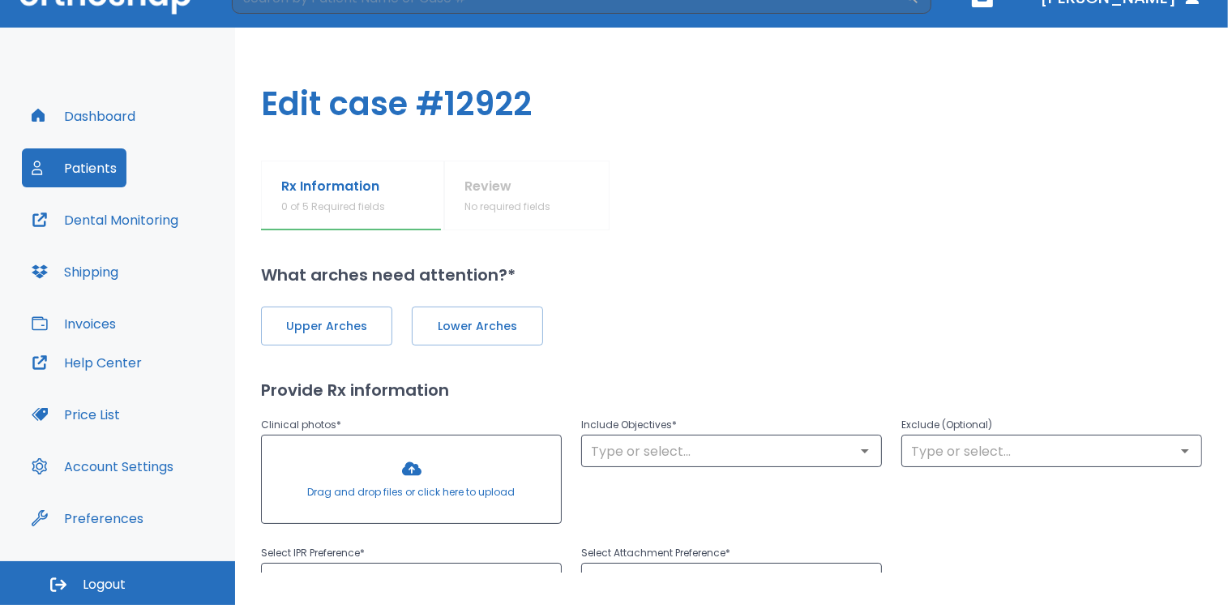
type input "1"
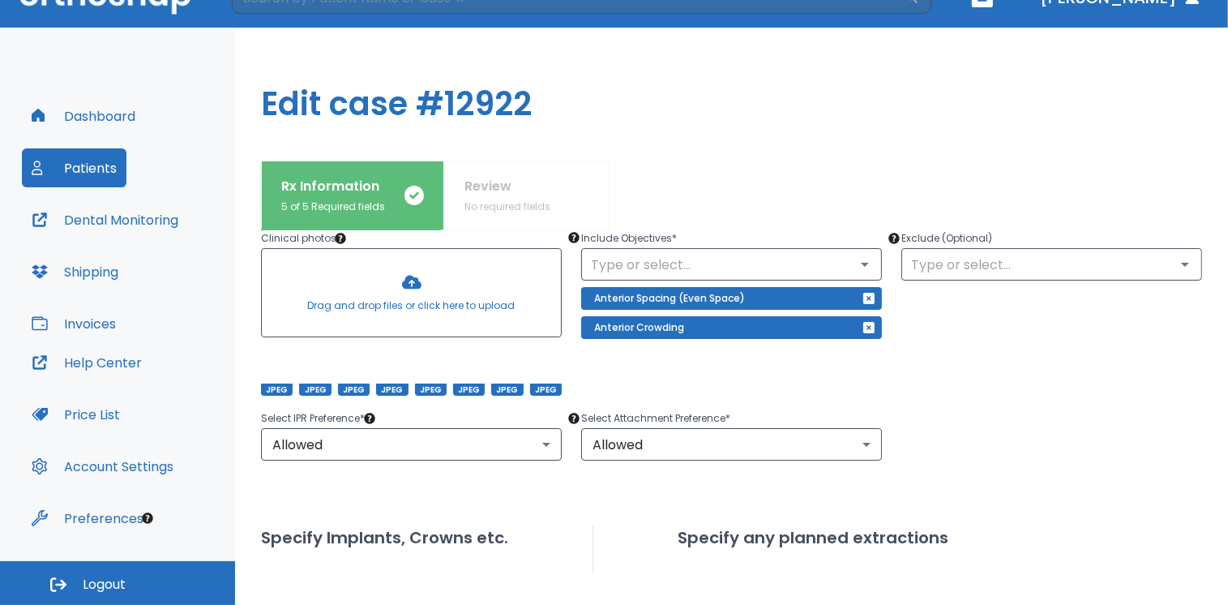
scroll to position [162, 0]
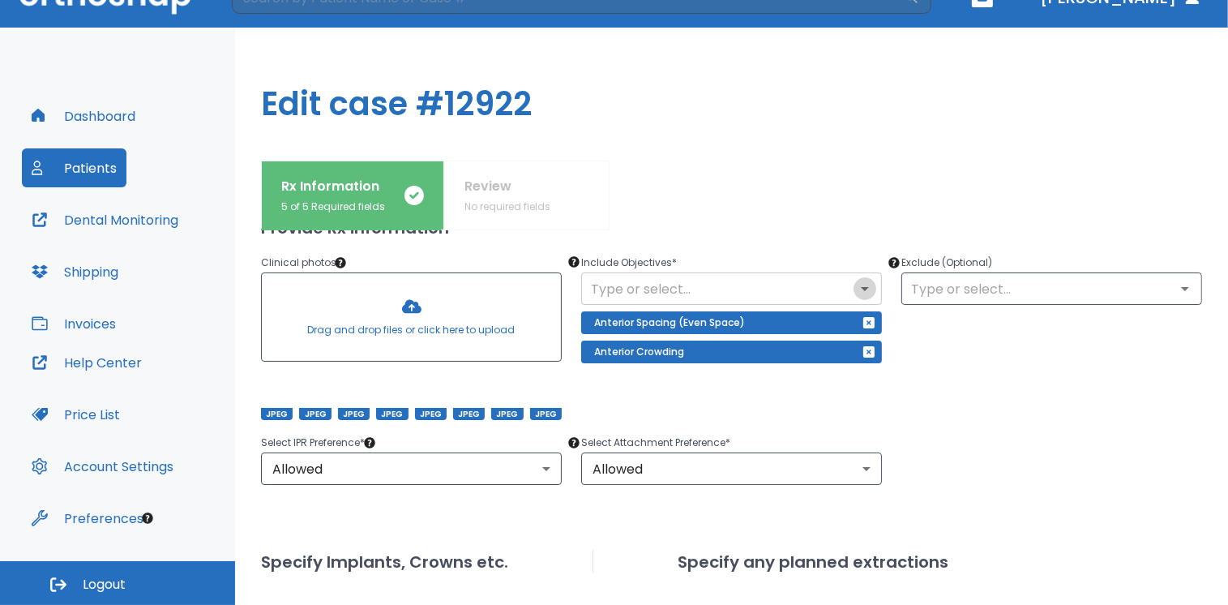
click at [861, 287] on icon "Open" at bounding box center [865, 289] width 8 height 4
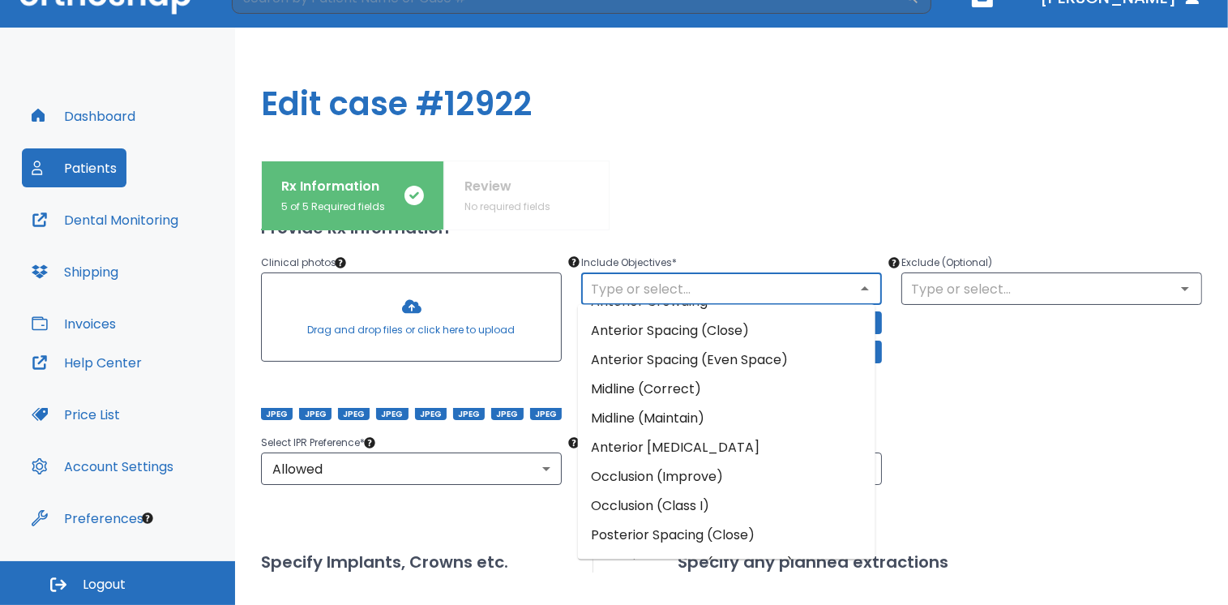
scroll to position [0, 0]
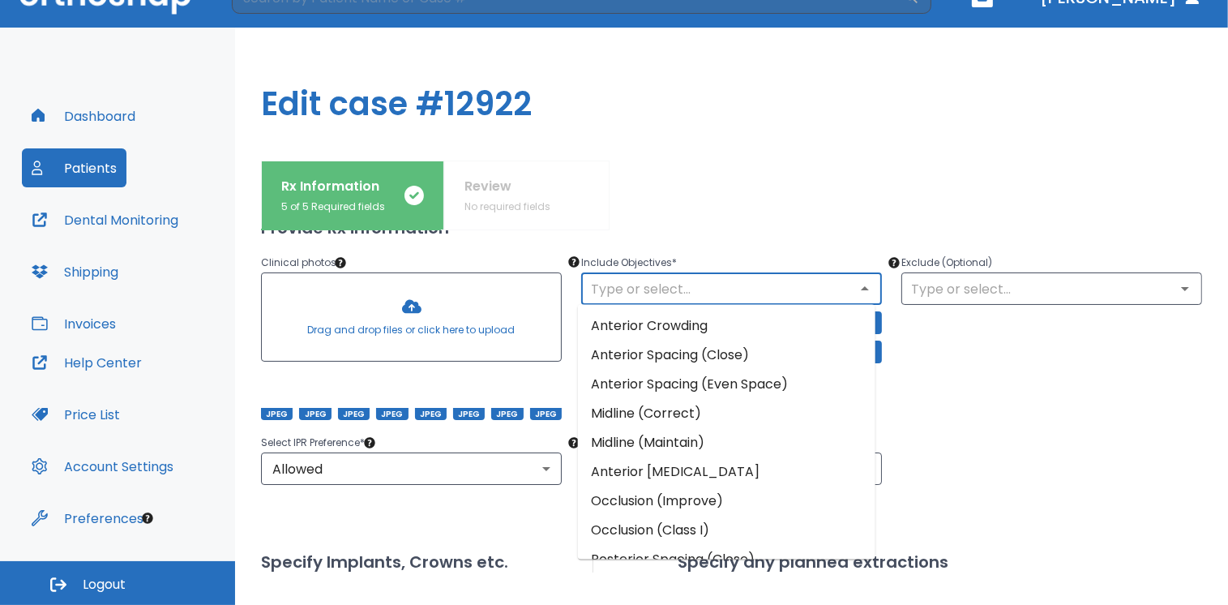
click at [1053, 422] on div "Select IPR Preference * Allowed 1 ​ Select Attachment Preference * Allowed 1 ​" at bounding box center [722, 449] width 961 height 71
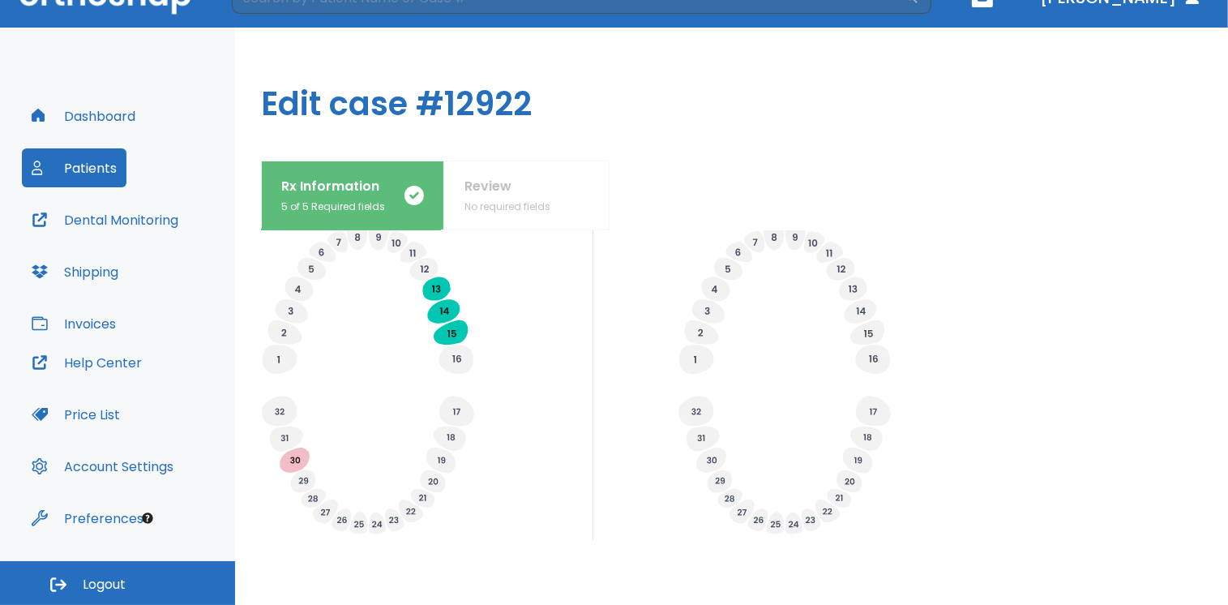
scroll to position [649, 0]
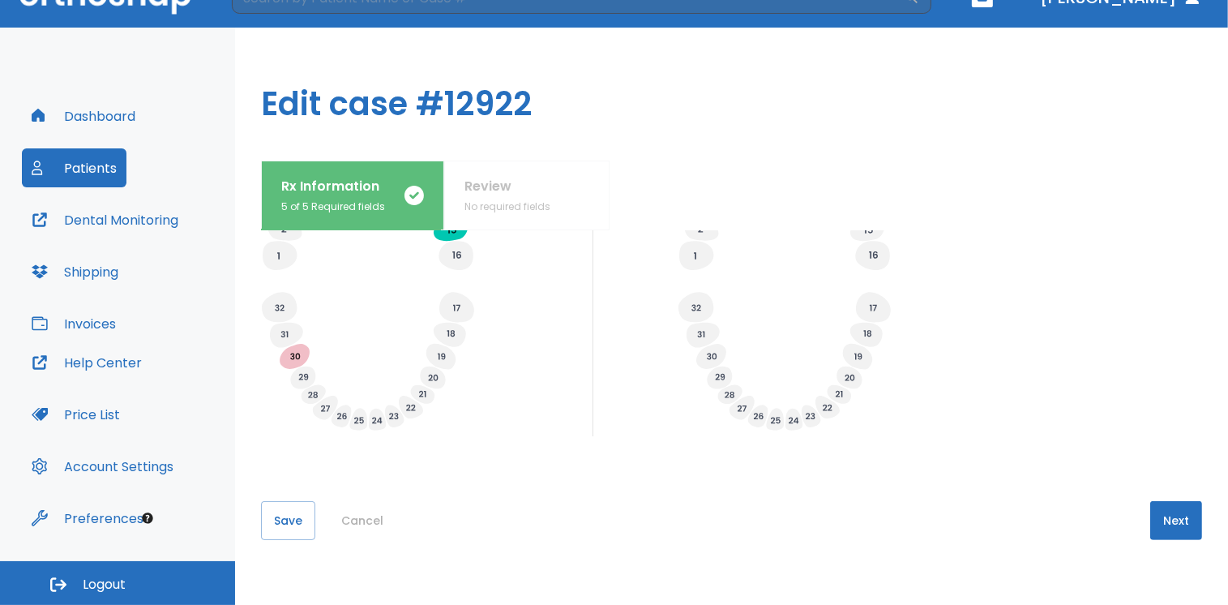
click at [1171, 522] on button "Next" at bounding box center [1177, 520] width 52 height 39
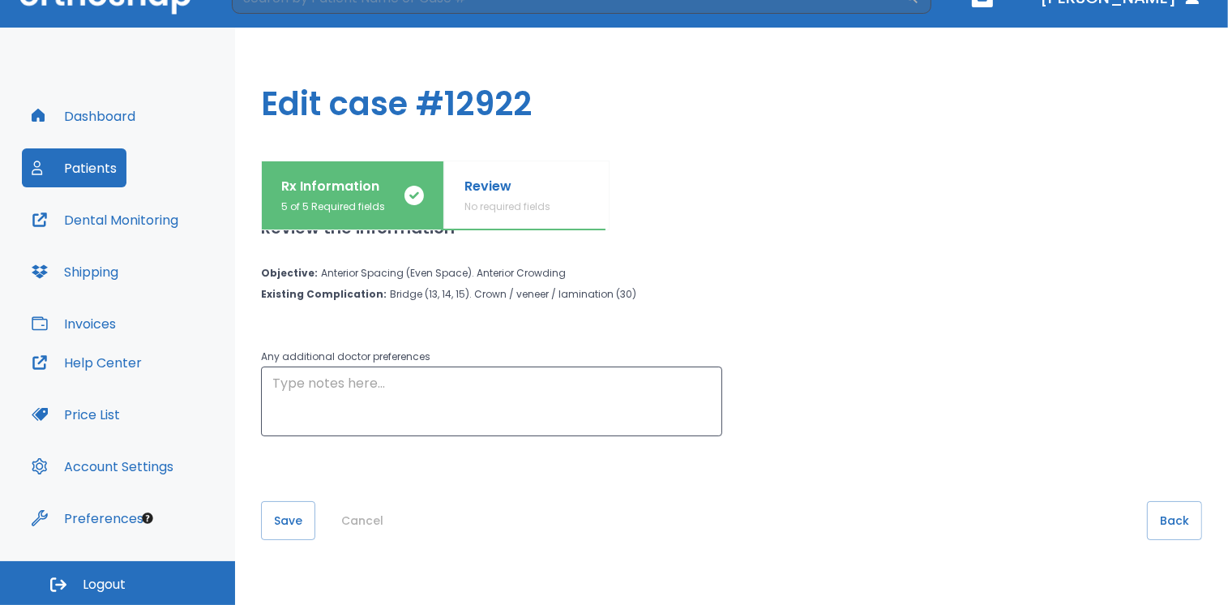
scroll to position [0, 0]
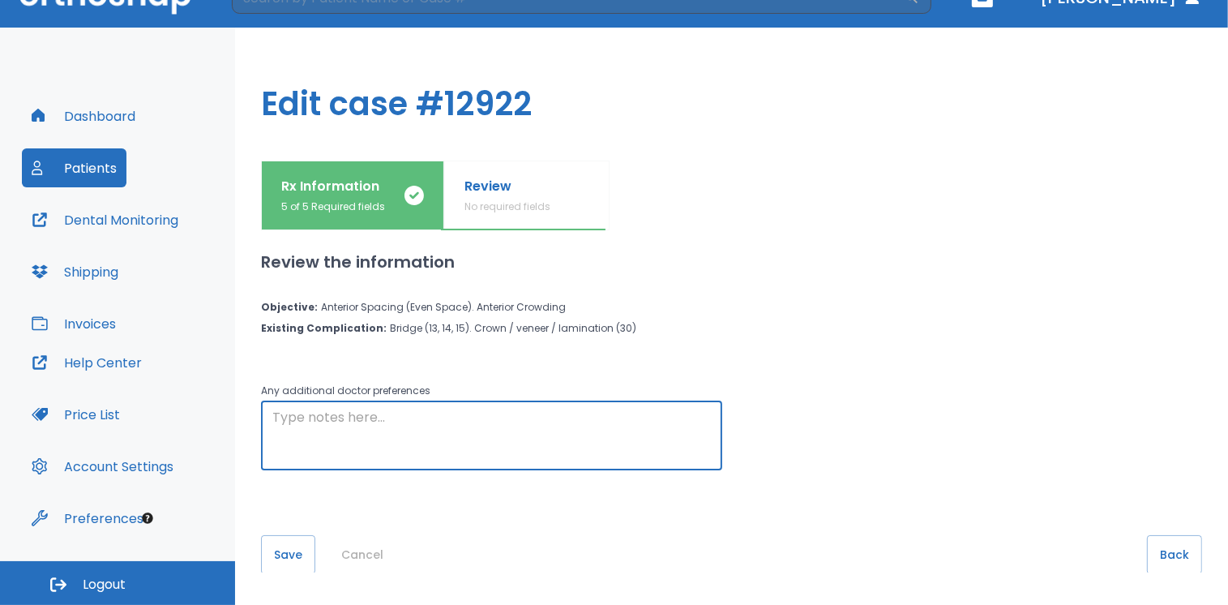
drag, startPoint x: 383, startPoint y: 417, endPoint x: 405, endPoint y: 422, distance: 23.4
click at [384, 418] on textarea at bounding box center [491, 436] width 439 height 56
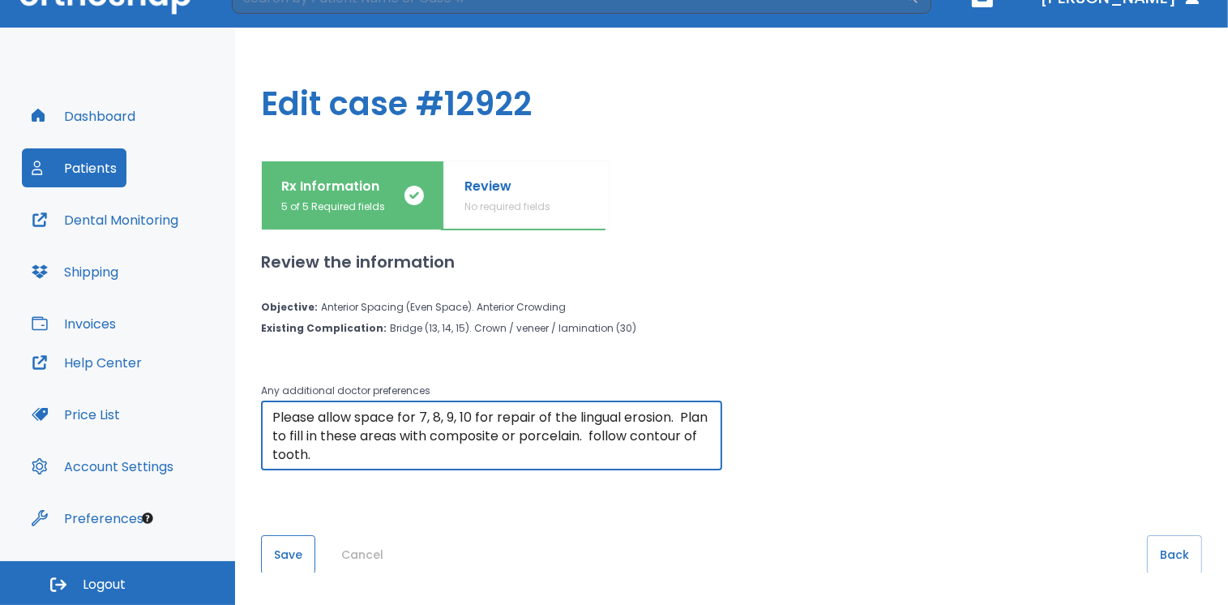
type textarea "Please allow space for 7, 8, 9, 10 for repair of the lingual erosion. Plan to f…"
click at [282, 553] on button "Save" at bounding box center [288, 554] width 54 height 39
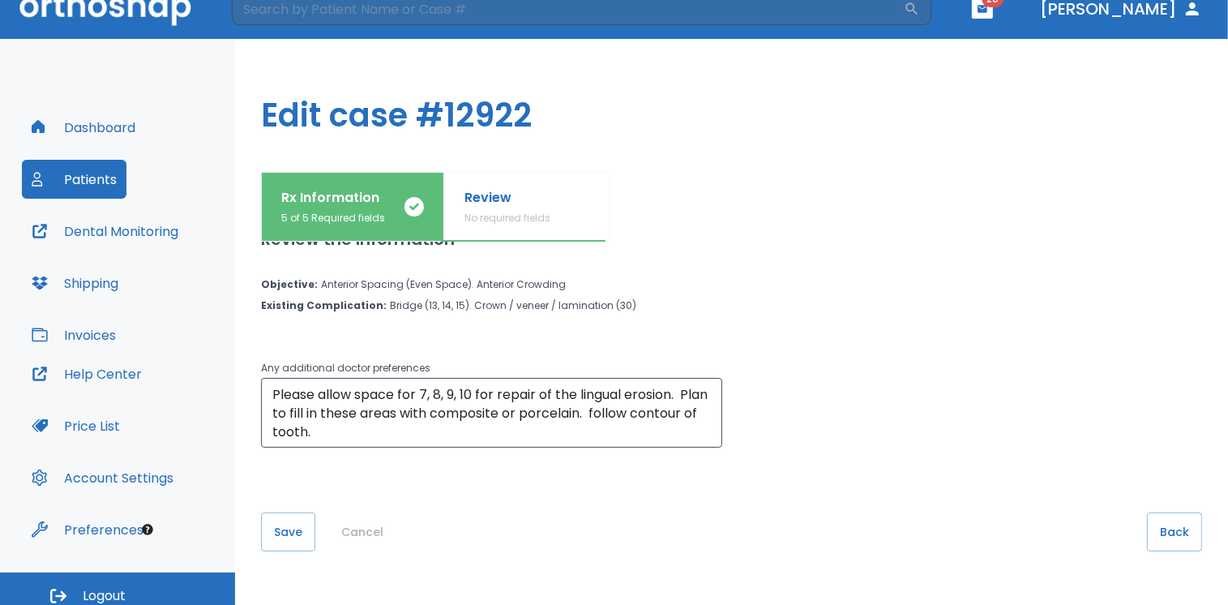
scroll to position [32, 0]
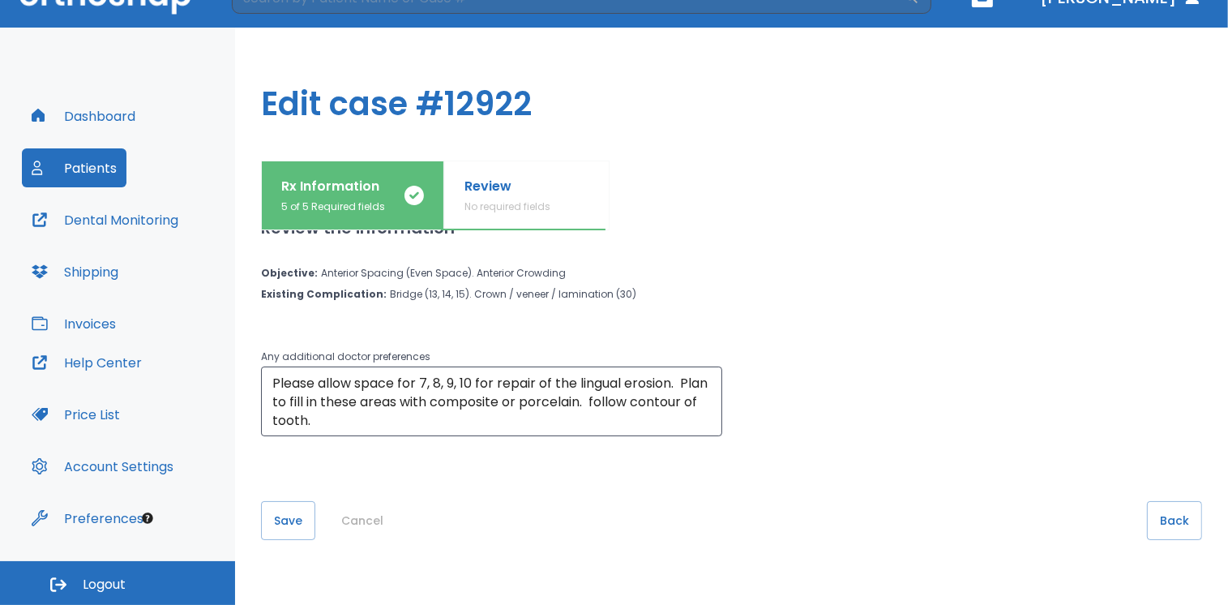
click at [302, 521] on button "Save" at bounding box center [288, 520] width 54 height 39
click at [88, 162] on button "Patients" at bounding box center [74, 167] width 105 height 39
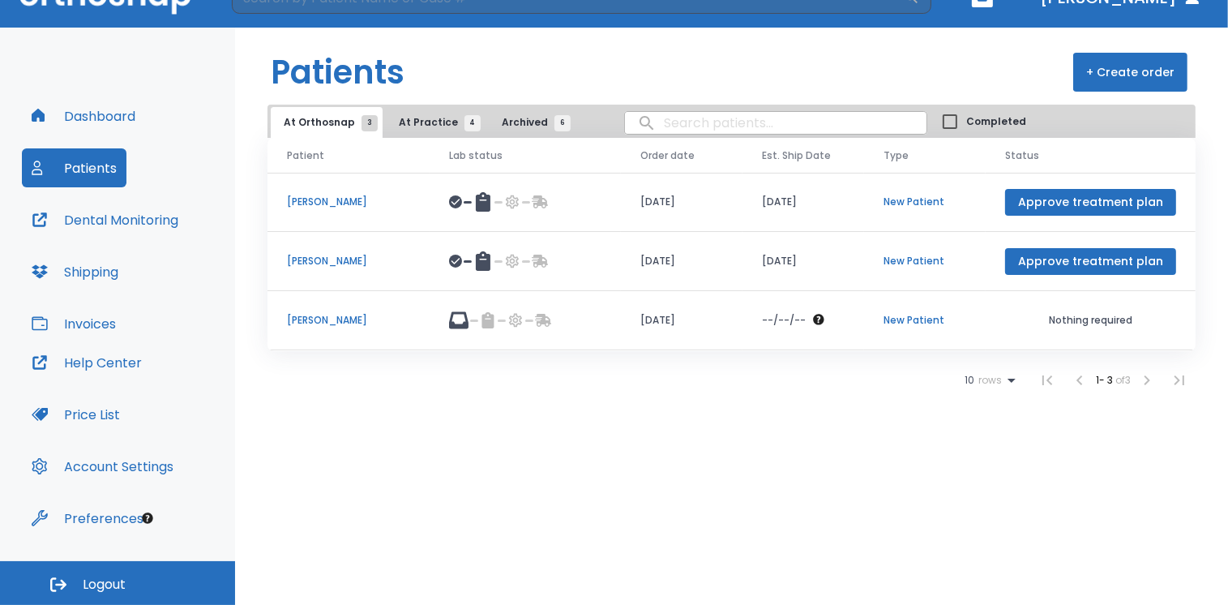
click at [354, 319] on p "[PERSON_NAME]" at bounding box center [348, 320] width 123 height 15
